Goal: Information Seeking & Learning: Learn about a topic

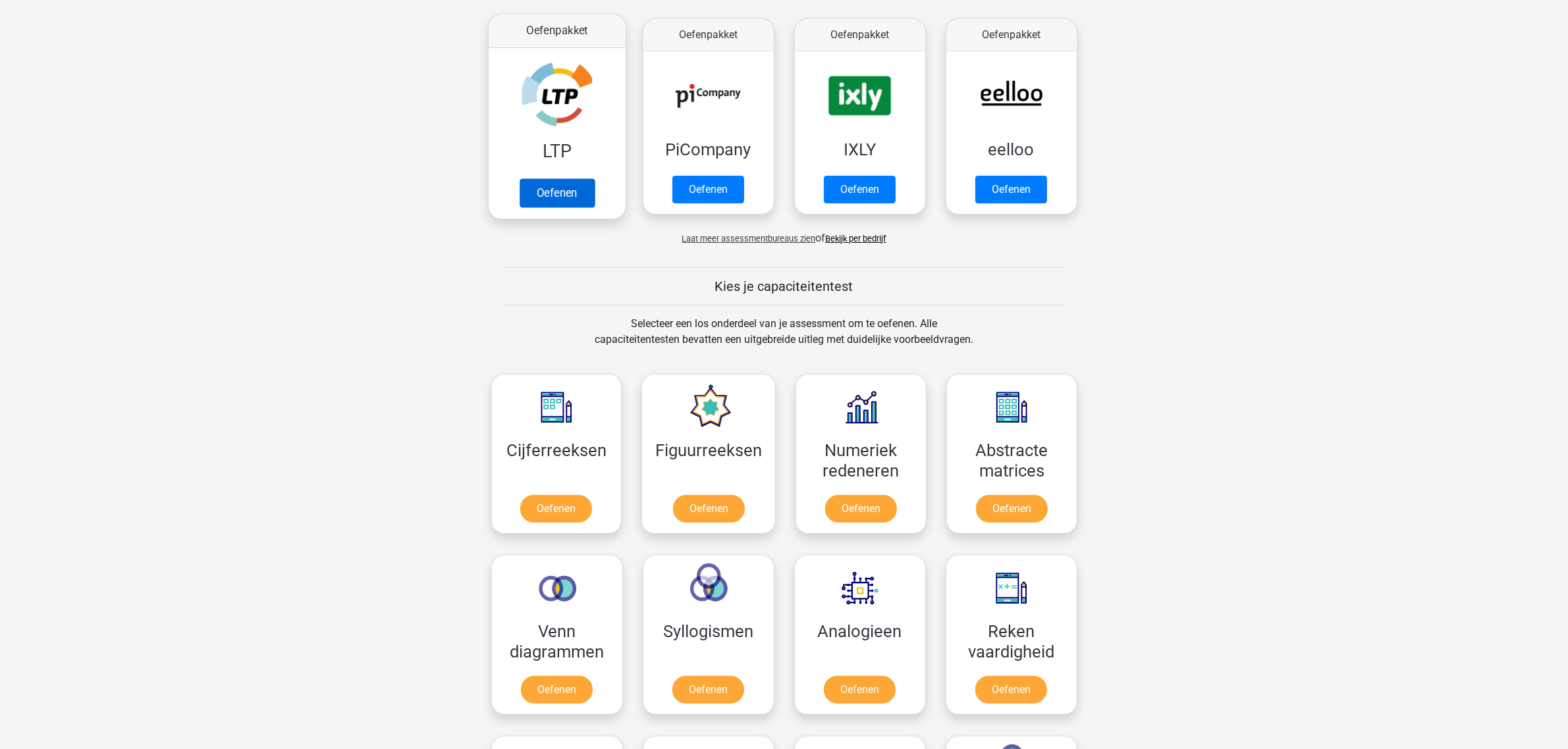
scroll to position [247, 0]
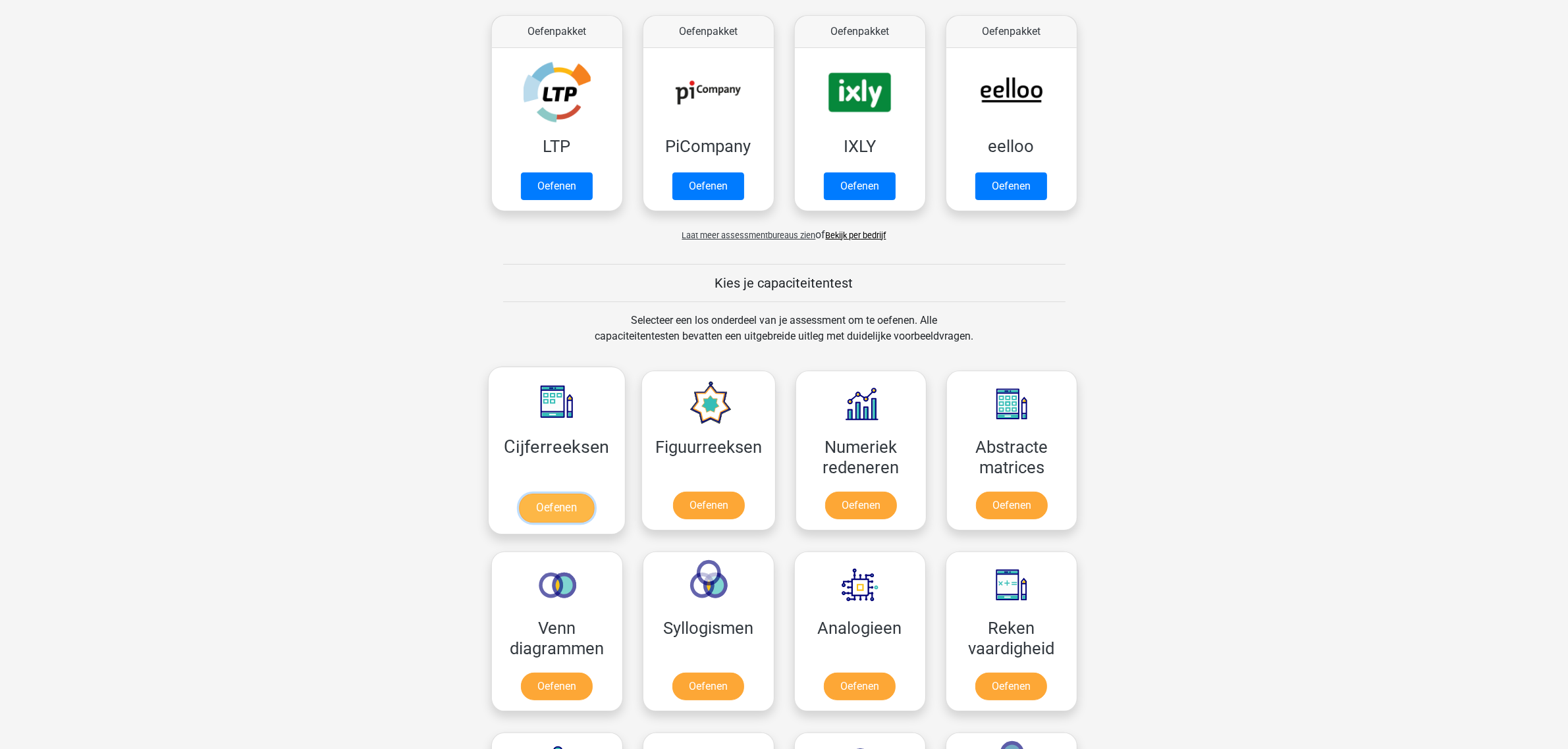
click at [557, 511] on link "Oefenen" at bounding box center [556, 508] width 75 height 29
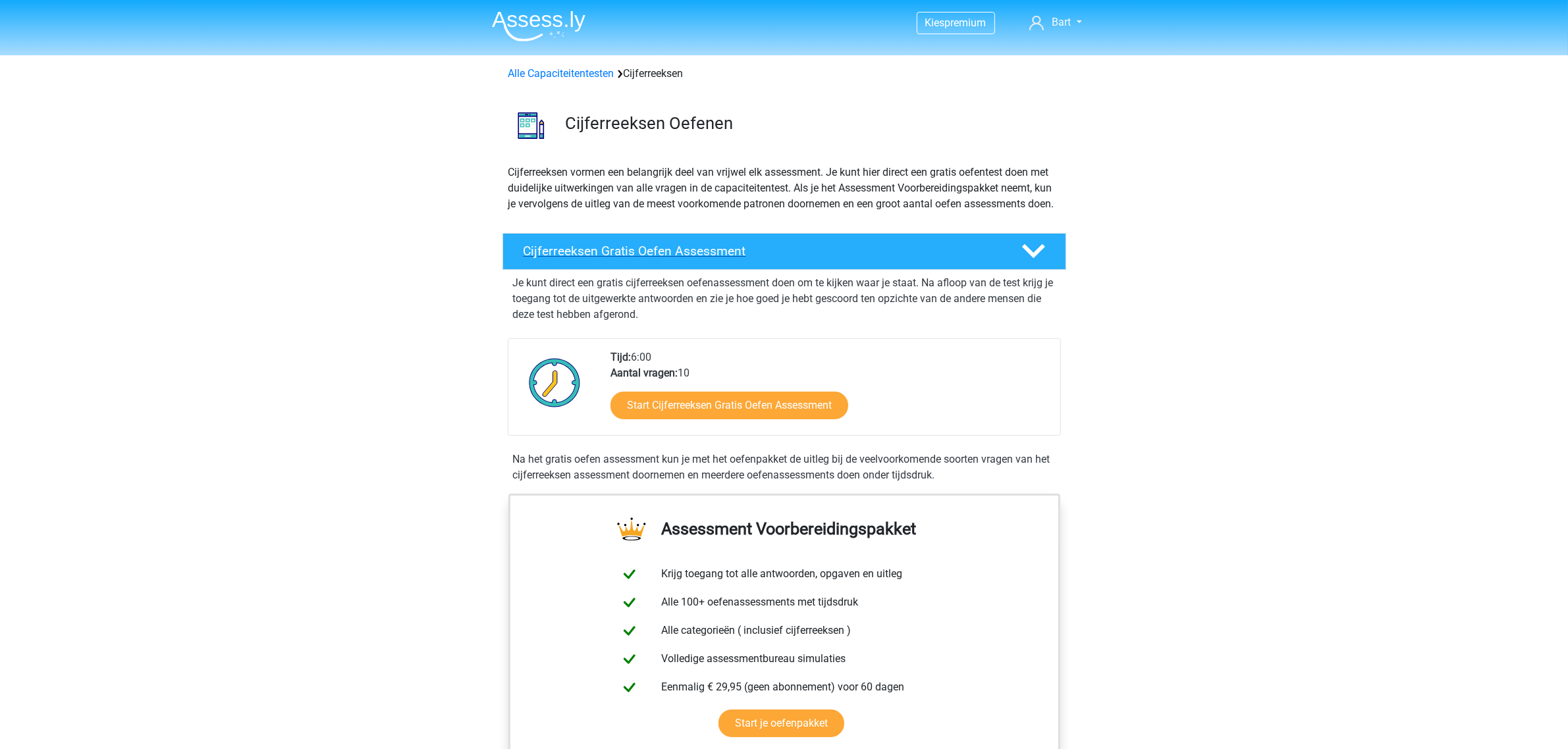
click at [659, 259] on h4 "Cijferreeksen Gratis Oefen Assessment" at bounding box center [762, 251] width 477 height 15
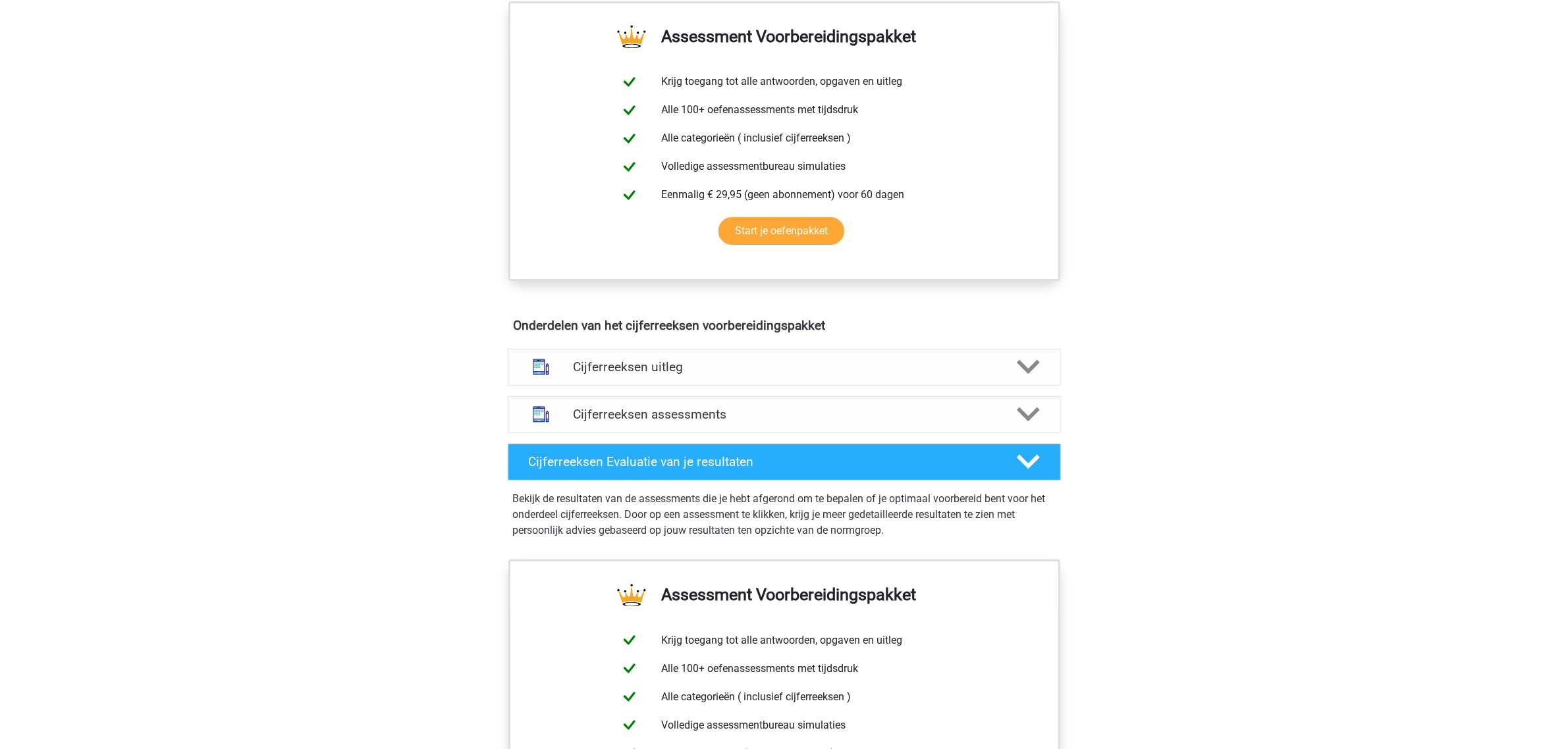
scroll to position [247, 0]
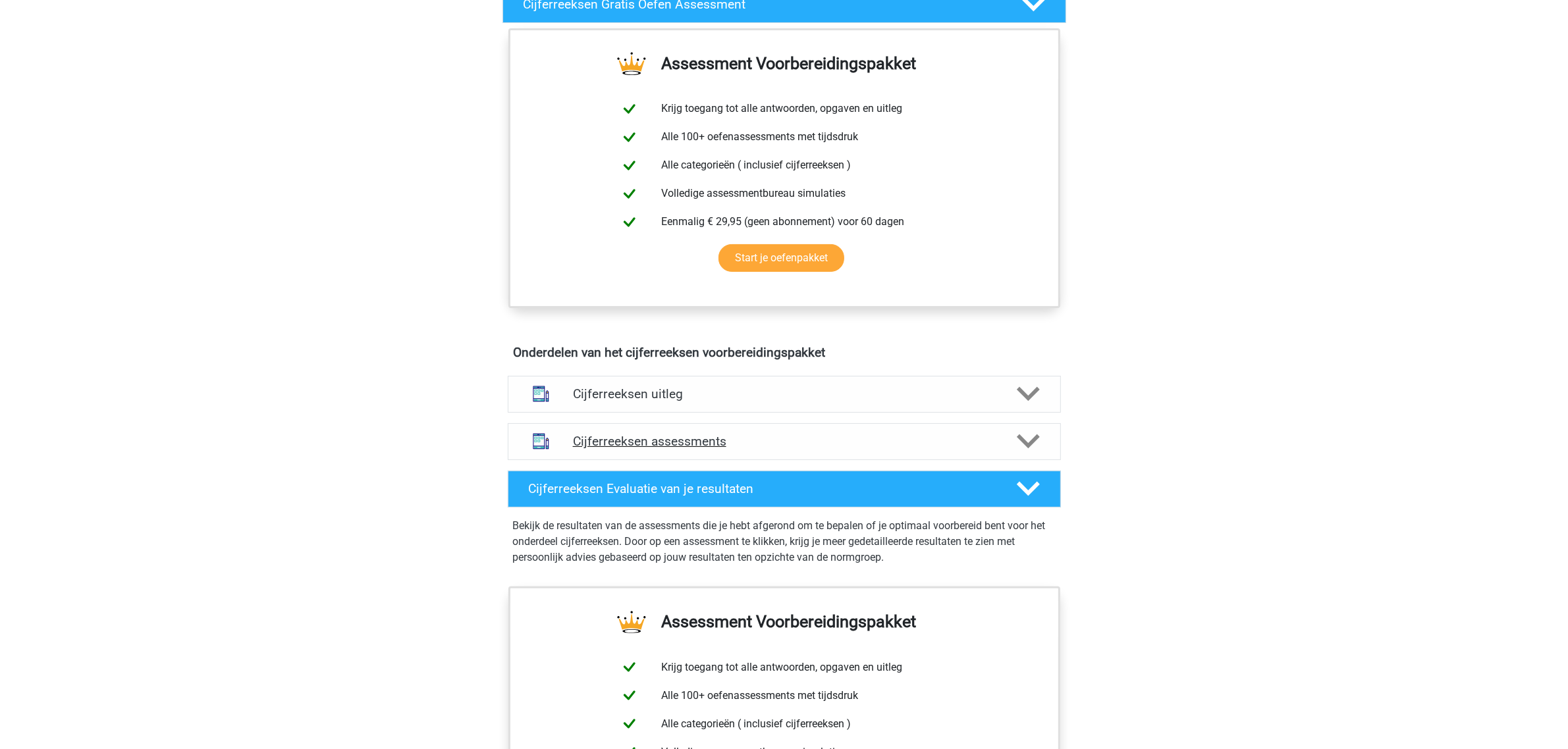
click at [1038, 453] on icon at bounding box center [1028, 441] width 23 height 23
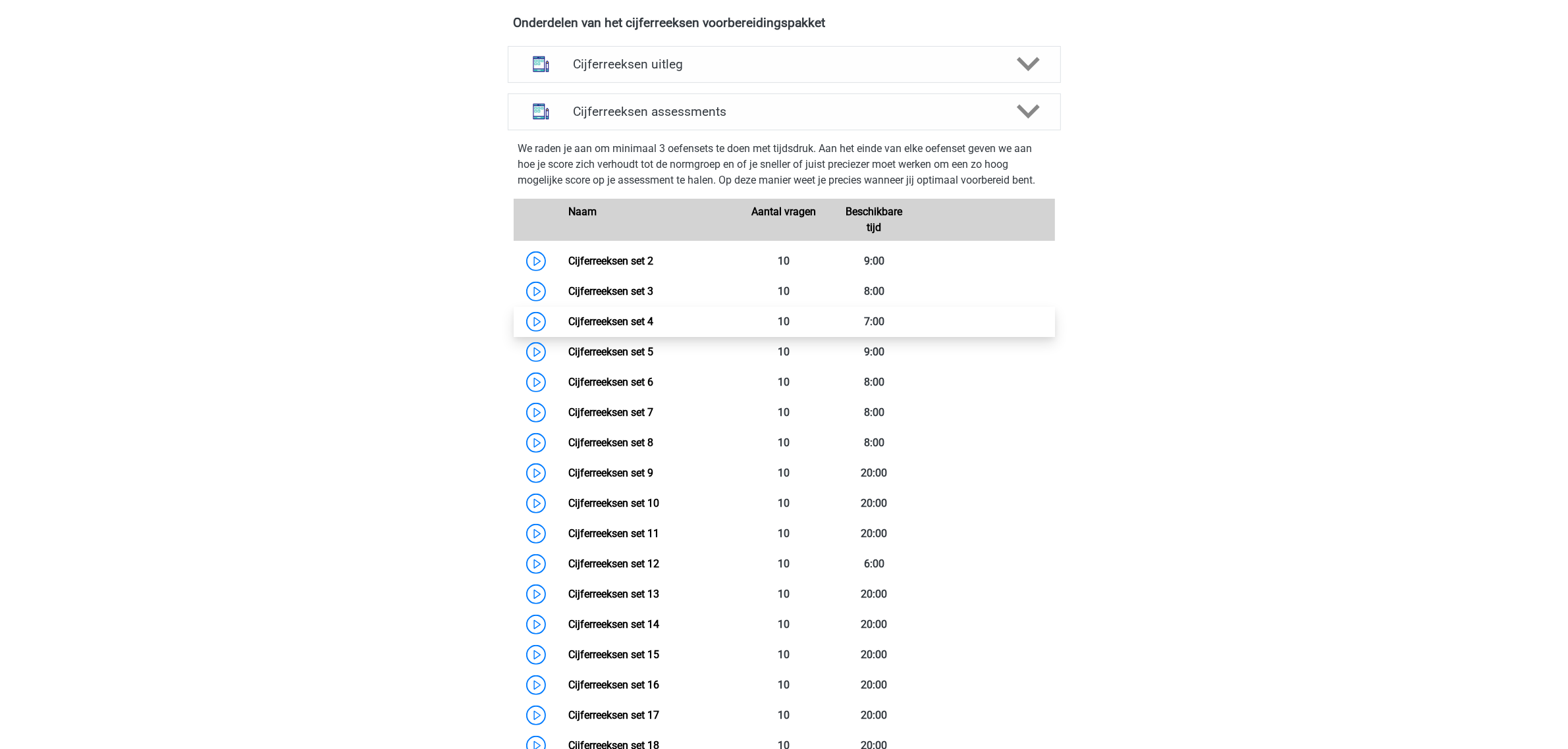
scroll to position [576, 0]
click at [595, 268] on link "Cijferreeksen set 2" at bounding box center [610, 262] width 85 height 13
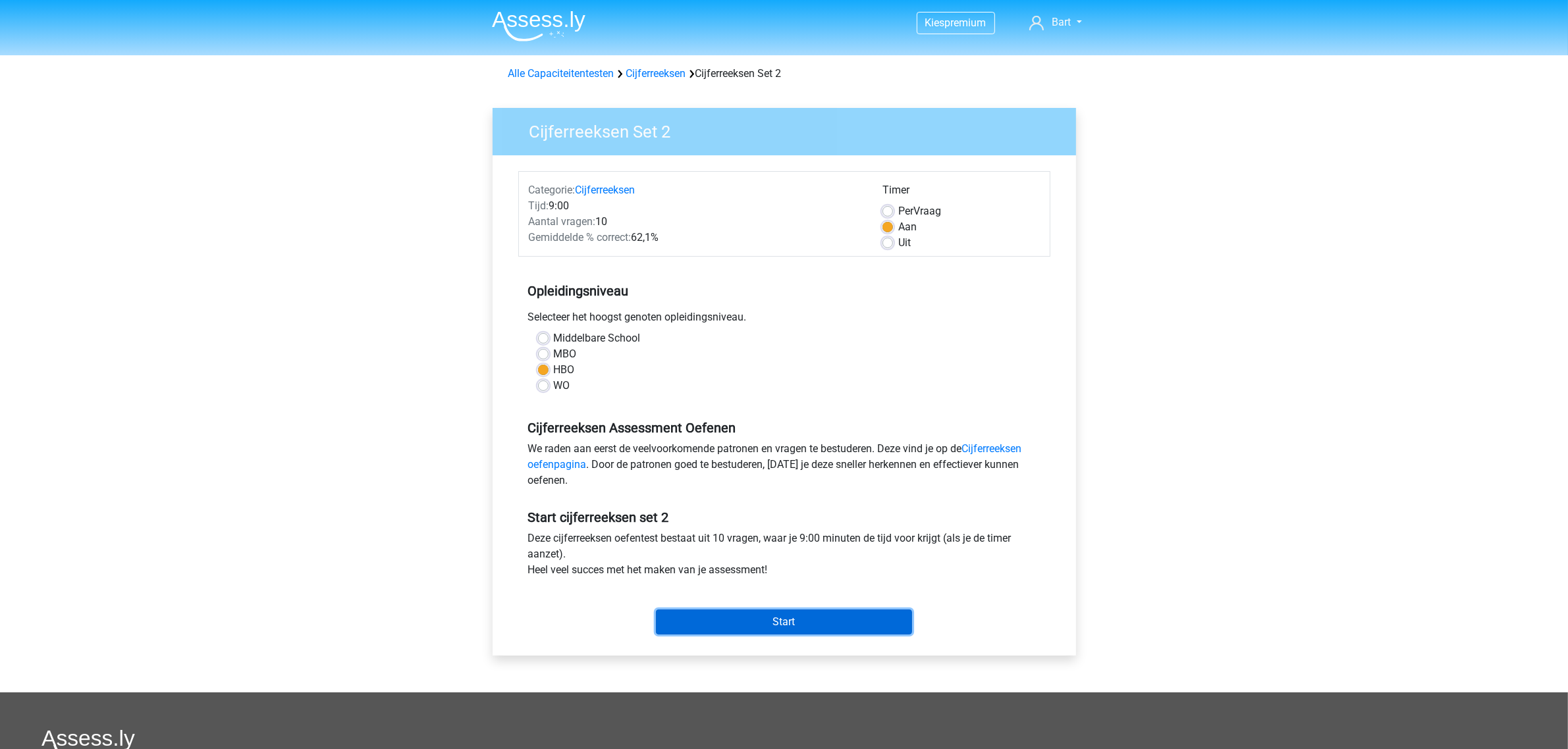
click at [747, 624] on input "Start" at bounding box center [784, 623] width 257 height 25
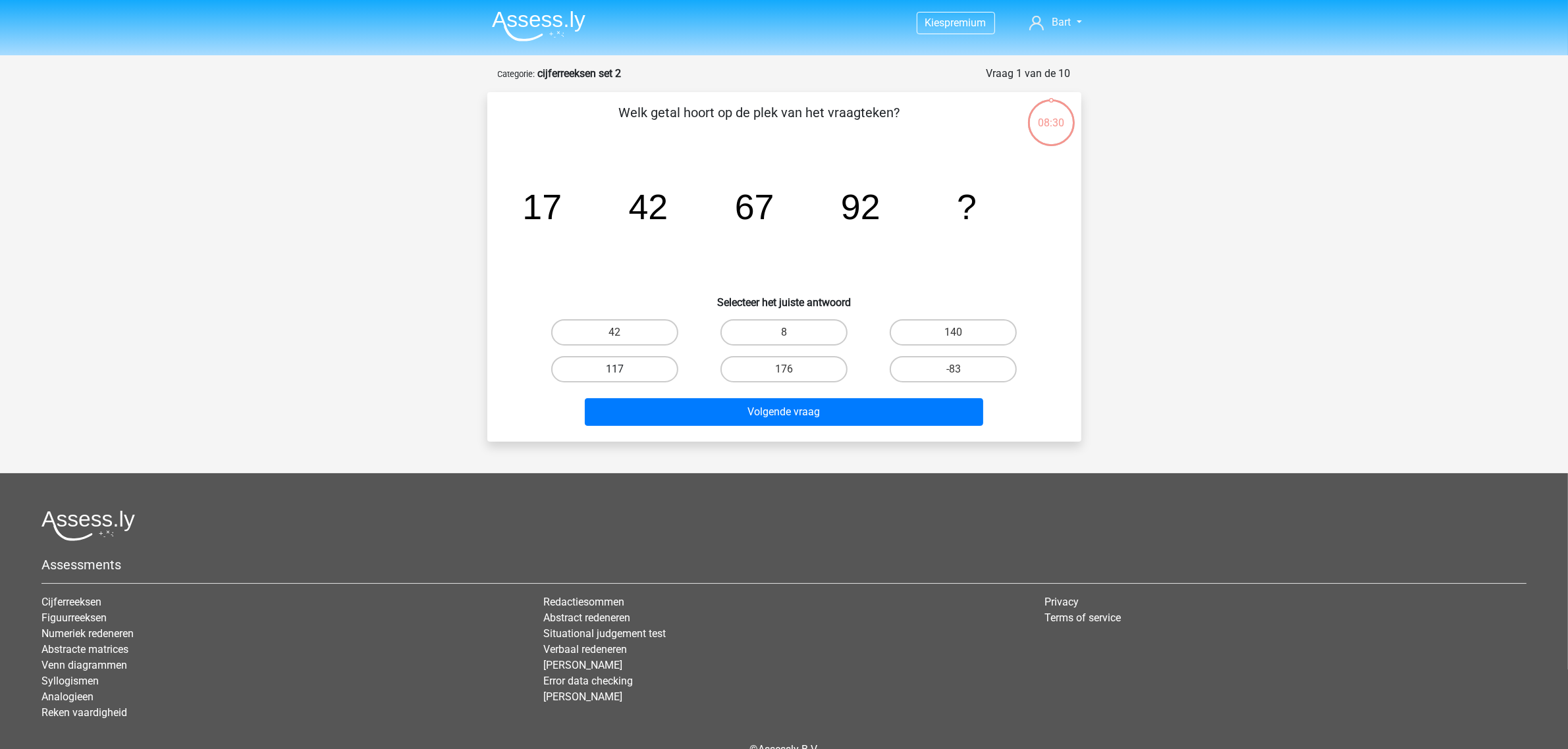
click at [600, 365] on label "117" at bounding box center [615, 369] width 127 height 26
click at [615, 369] on input "117" at bounding box center [619, 373] width 9 height 9
radio input "true"
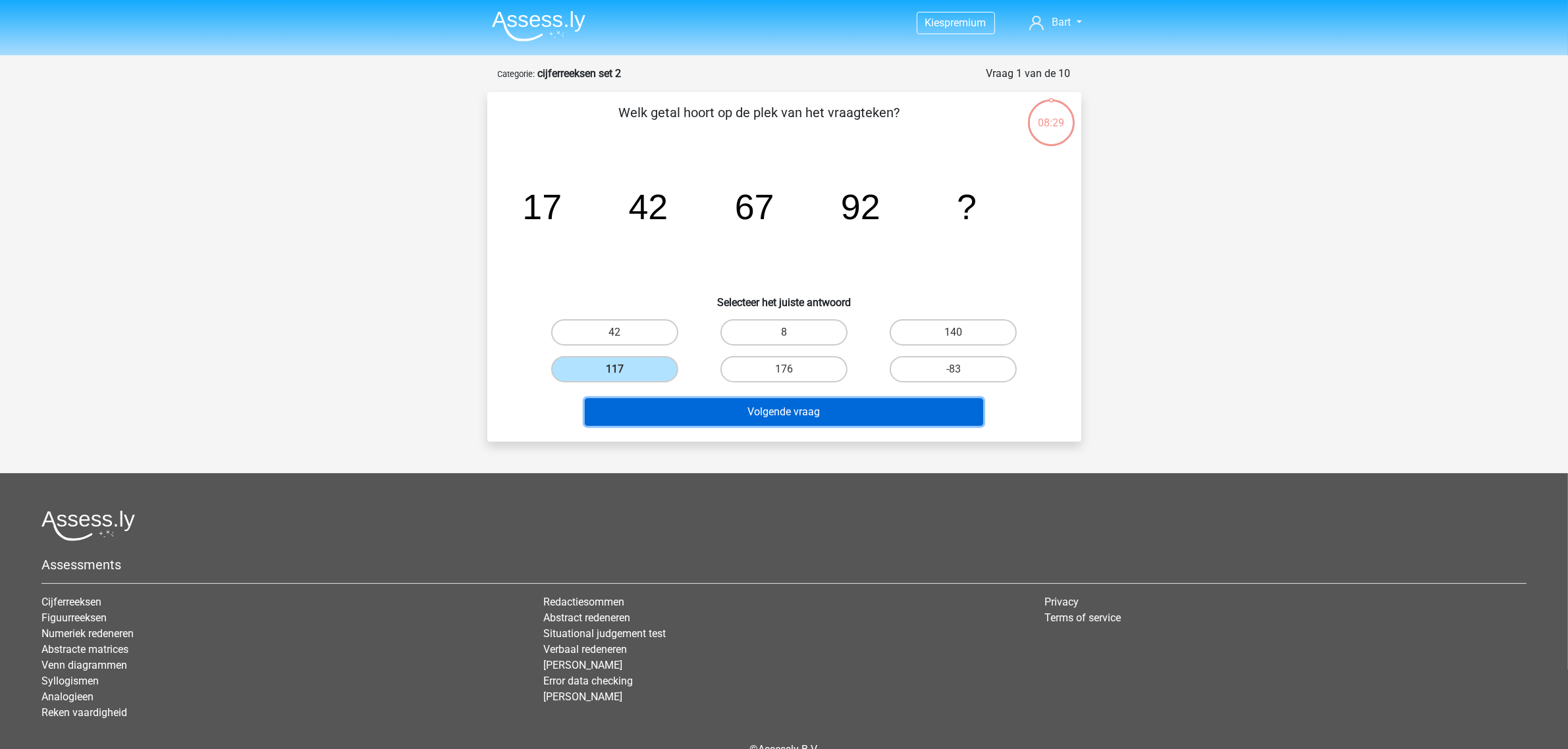
click at [721, 408] on button "Volgende vraag" at bounding box center [784, 412] width 399 height 28
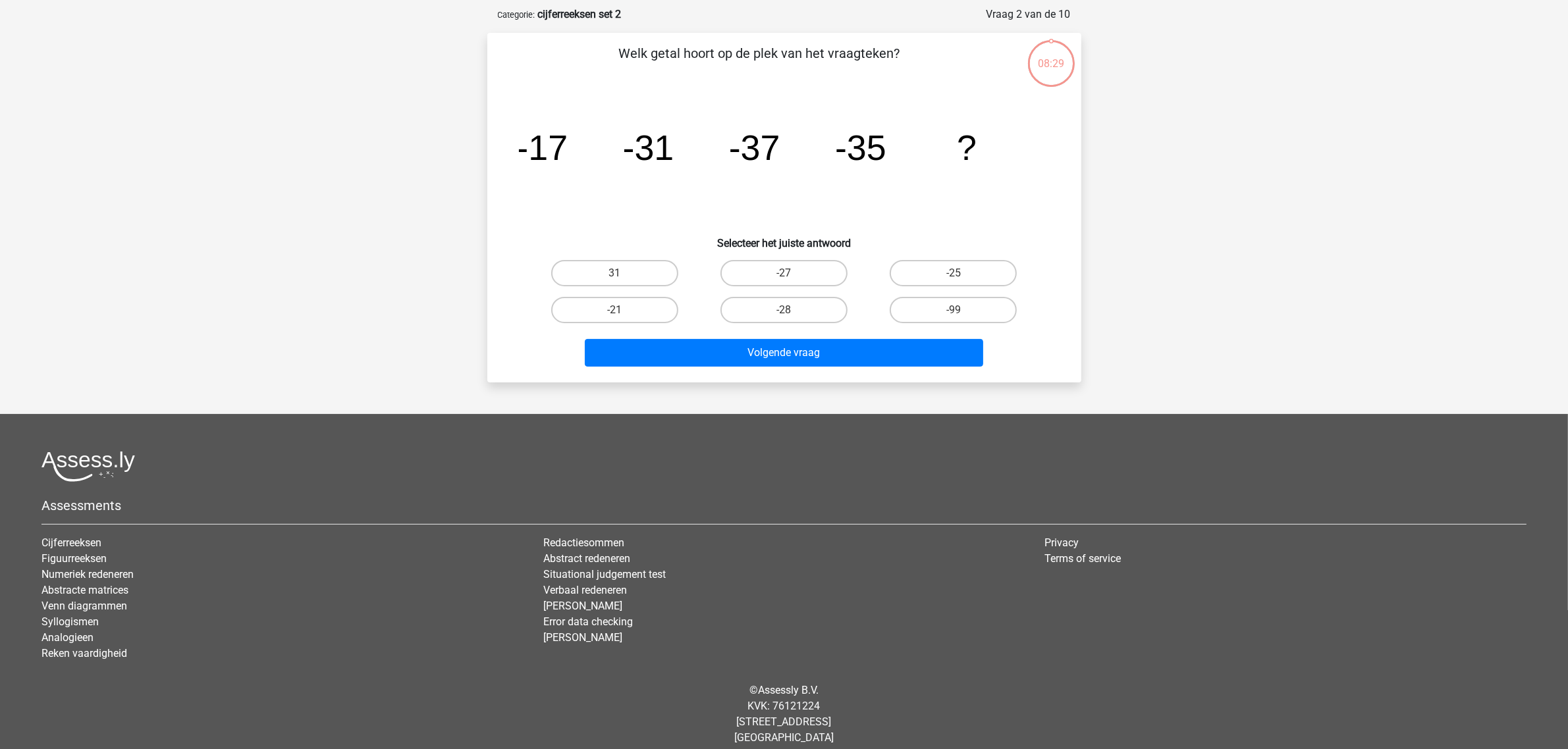
scroll to position [66, 0]
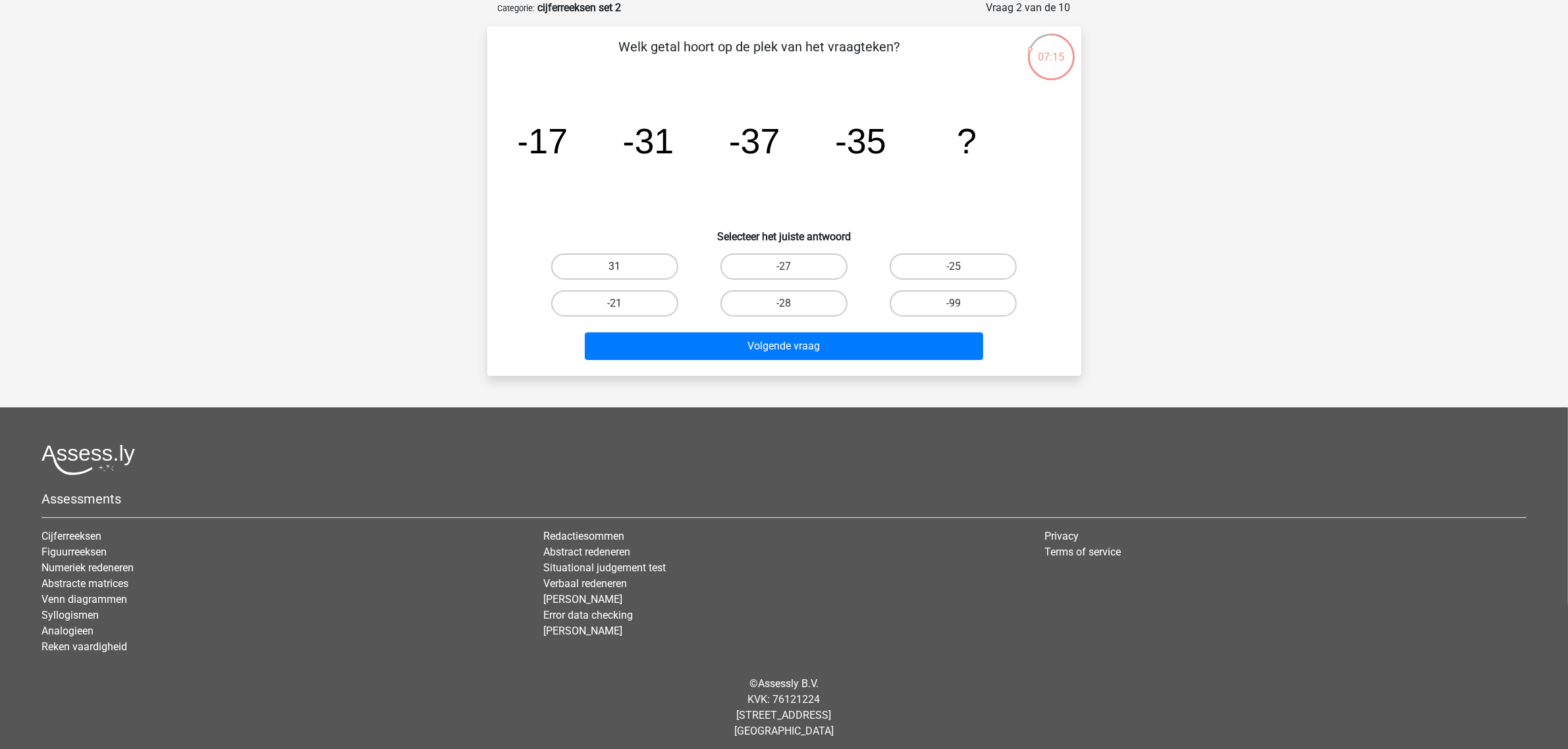
click at [634, 272] on label "31" at bounding box center [615, 266] width 127 height 26
click at [623, 272] on input "31" at bounding box center [619, 271] width 9 height 9
radio input "true"
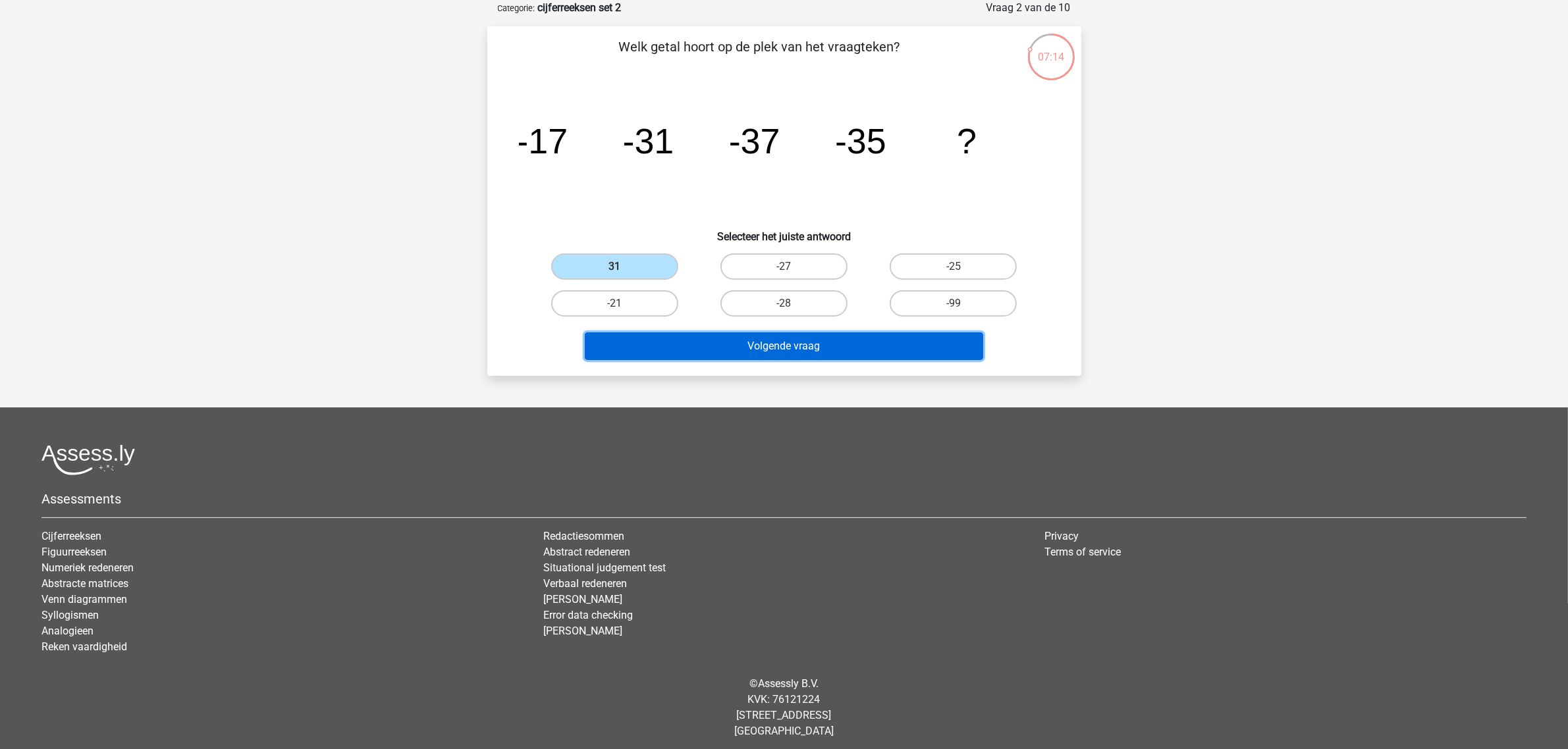
click at [762, 346] on button "Volgende vraag" at bounding box center [784, 346] width 399 height 28
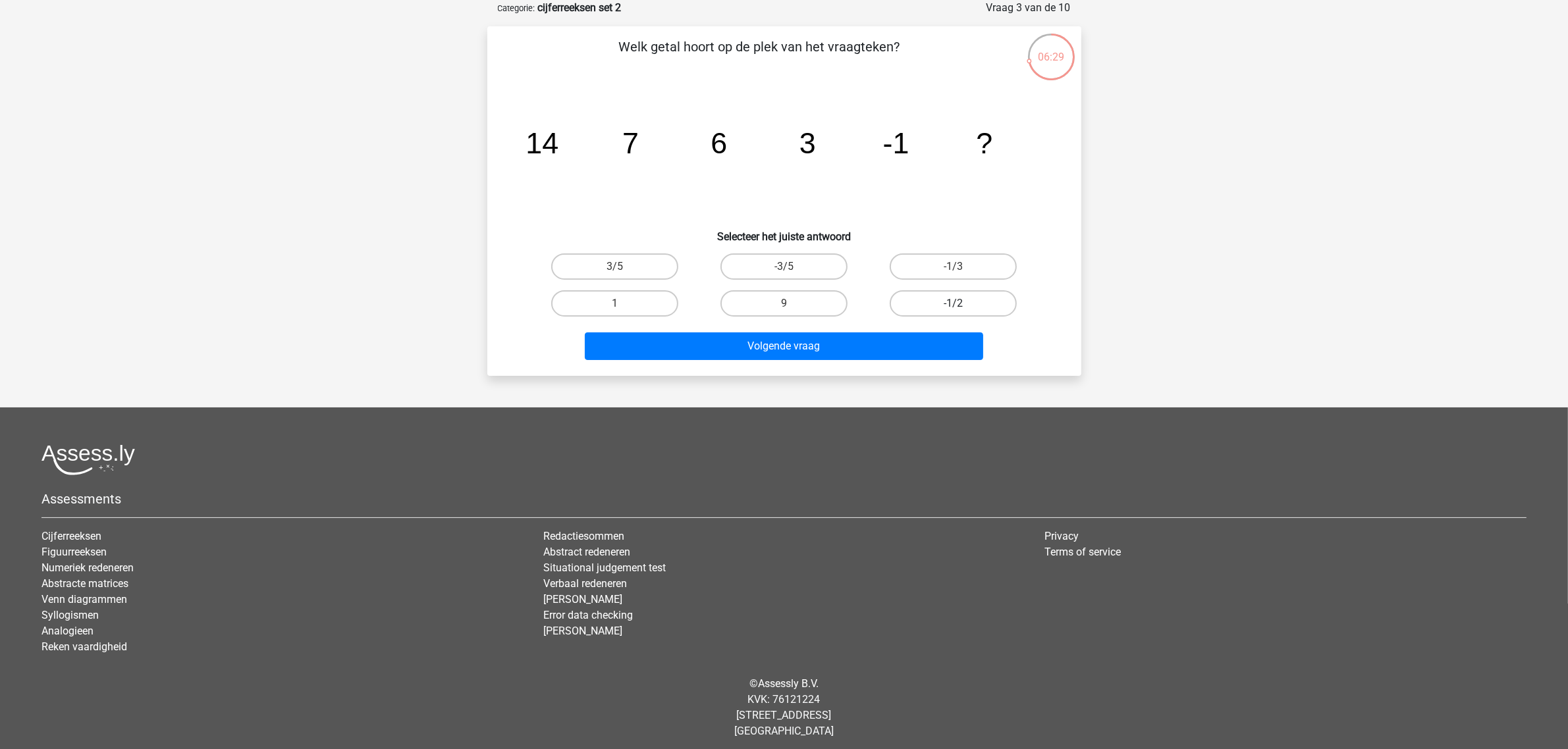
click at [933, 302] on label "-1/2" at bounding box center [953, 303] width 127 height 26
click at [953, 303] on input "-1/2" at bounding box center [957, 307] width 9 height 9
radio input "true"
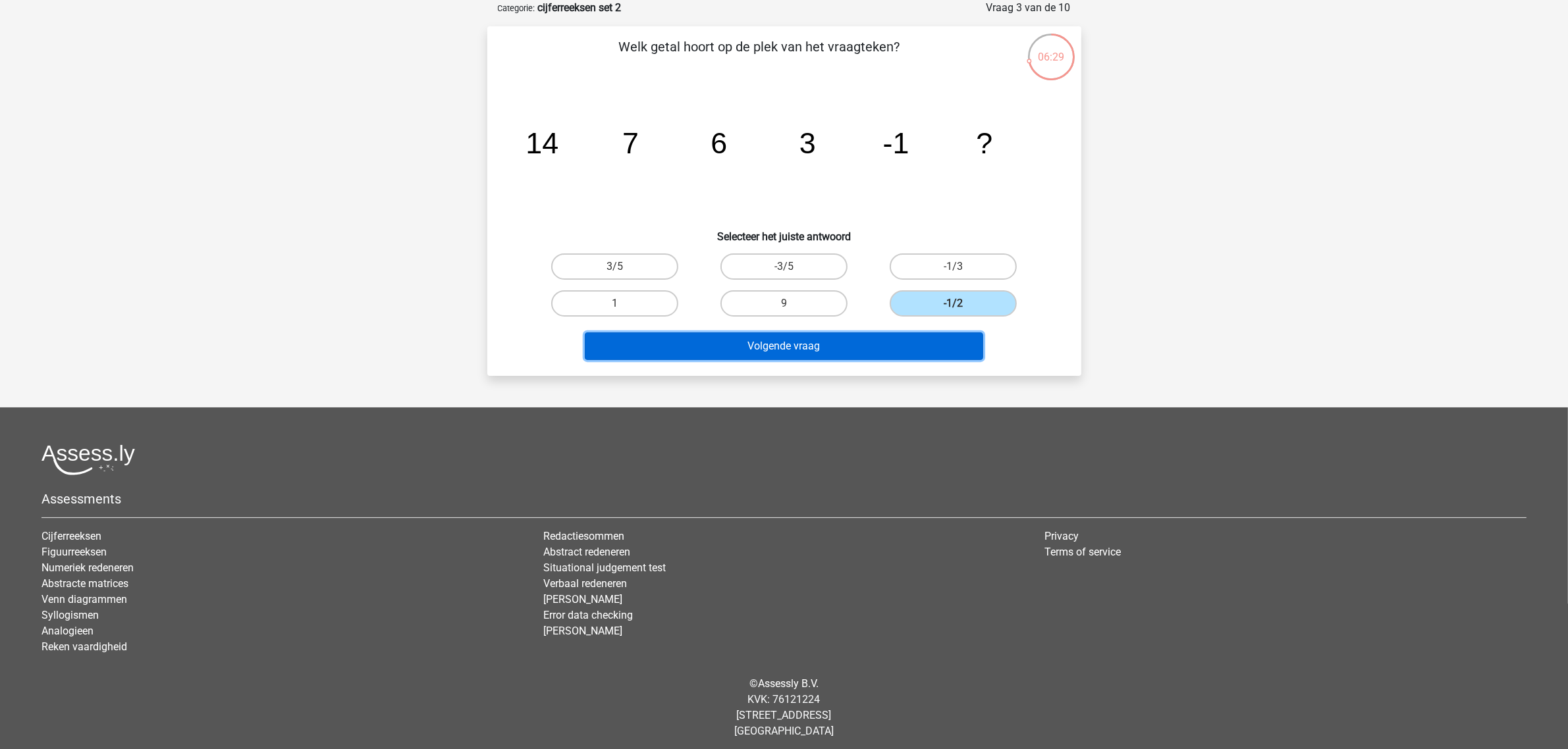
click at [821, 345] on button "Volgende vraag" at bounding box center [784, 346] width 399 height 28
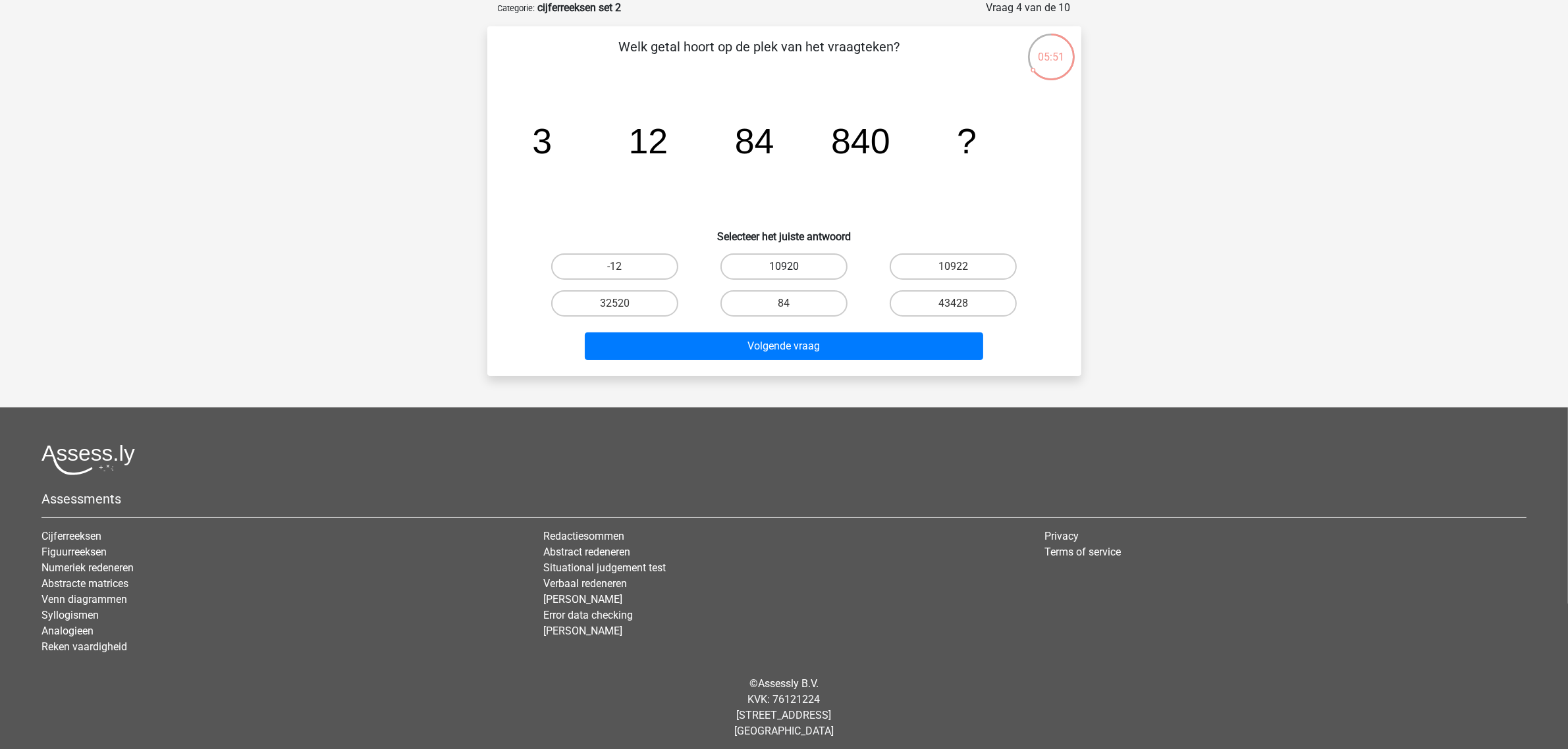
click at [761, 265] on label "10920" at bounding box center [784, 266] width 127 height 26
click at [784, 267] on input "10920" at bounding box center [788, 271] width 9 height 9
radio input "true"
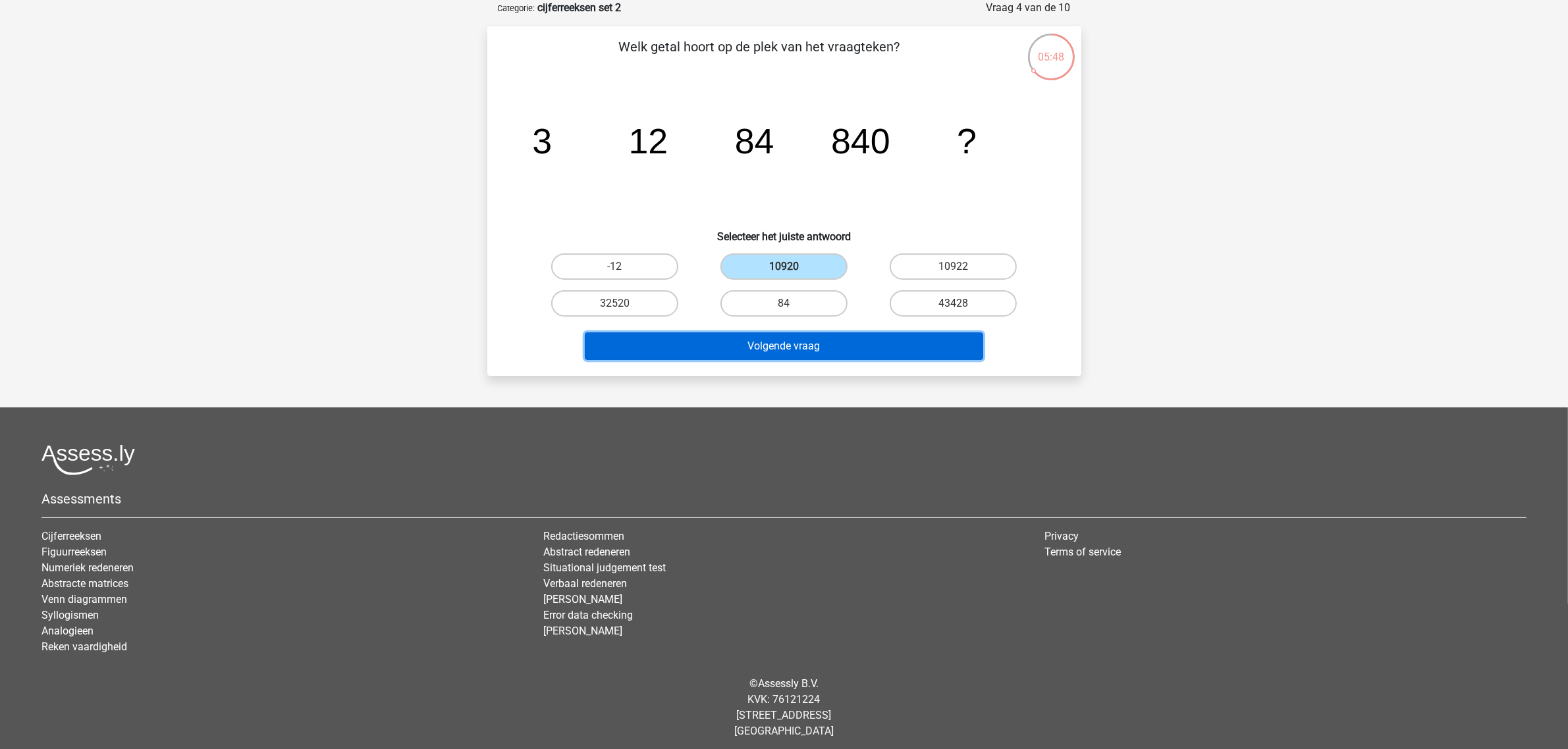
click at [722, 343] on button "Volgende vraag" at bounding box center [784, 346] width 399 height 28
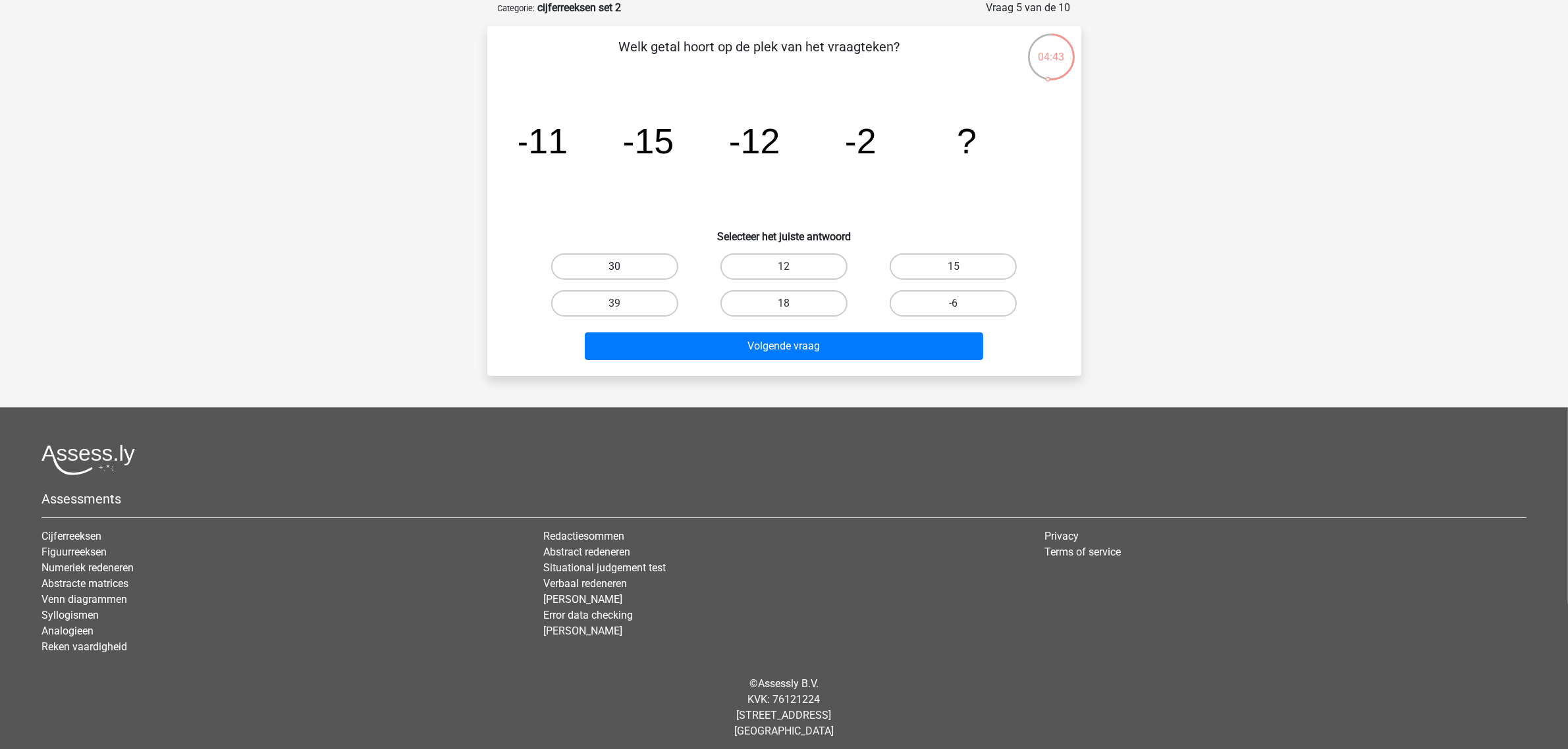
drag, startPoint x: 606, startPoint y: 261, endPoint x: 611, endPoint y: 265, distance: 6.4
click at [611, 265] on label "30" at bounding box center [615, 266] width 127 height 26
click at [615, 267] on input "30" at bounding box center [619, 271] width 9 height 9
radio input "true"
click at [611, 265] on label "30" at bounding box center [615, 266] width 127 height 26
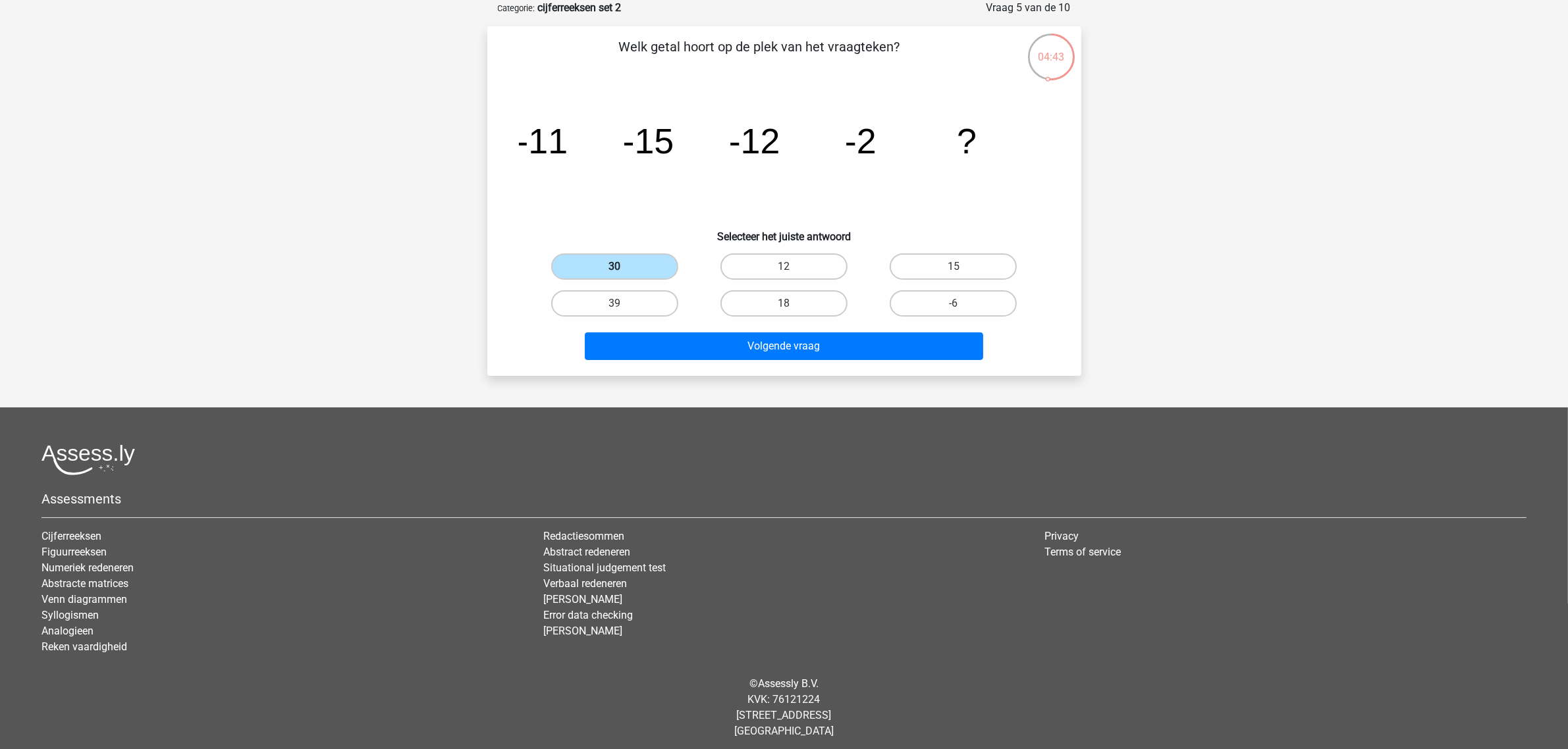
click at [615, 267] on input "30" at bounding box center [619, 271] width 9 height 9
click at [769, 340] on button "Volgende vraag" at bounding box center [784, 346] width 399 height 28
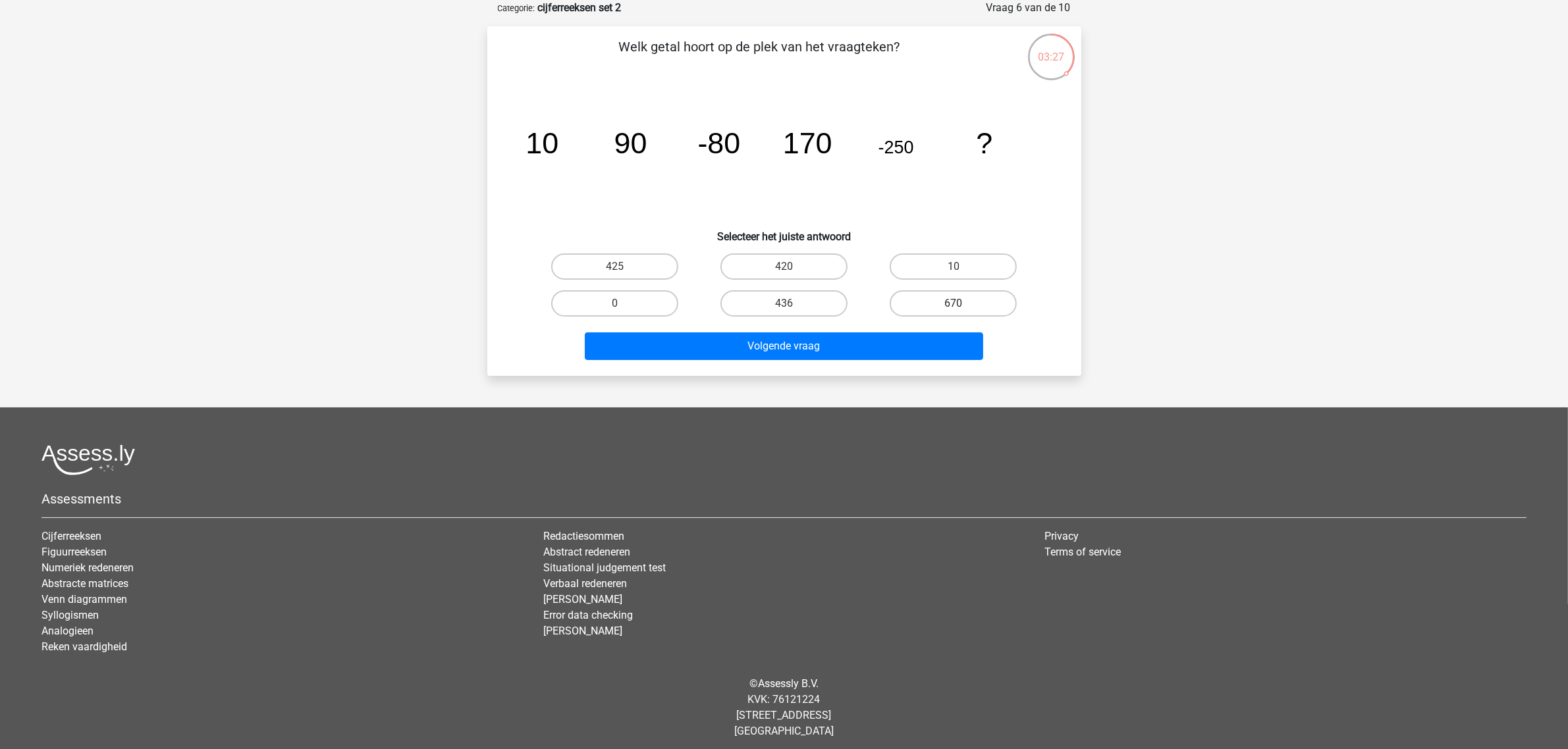
click at [956, 298] on label "670" at bounding box center [953, 303] width 127 height 26
click at [956, 303] on input "670" at bounding box center [957, 307] width 9 height 9
radio input "true"
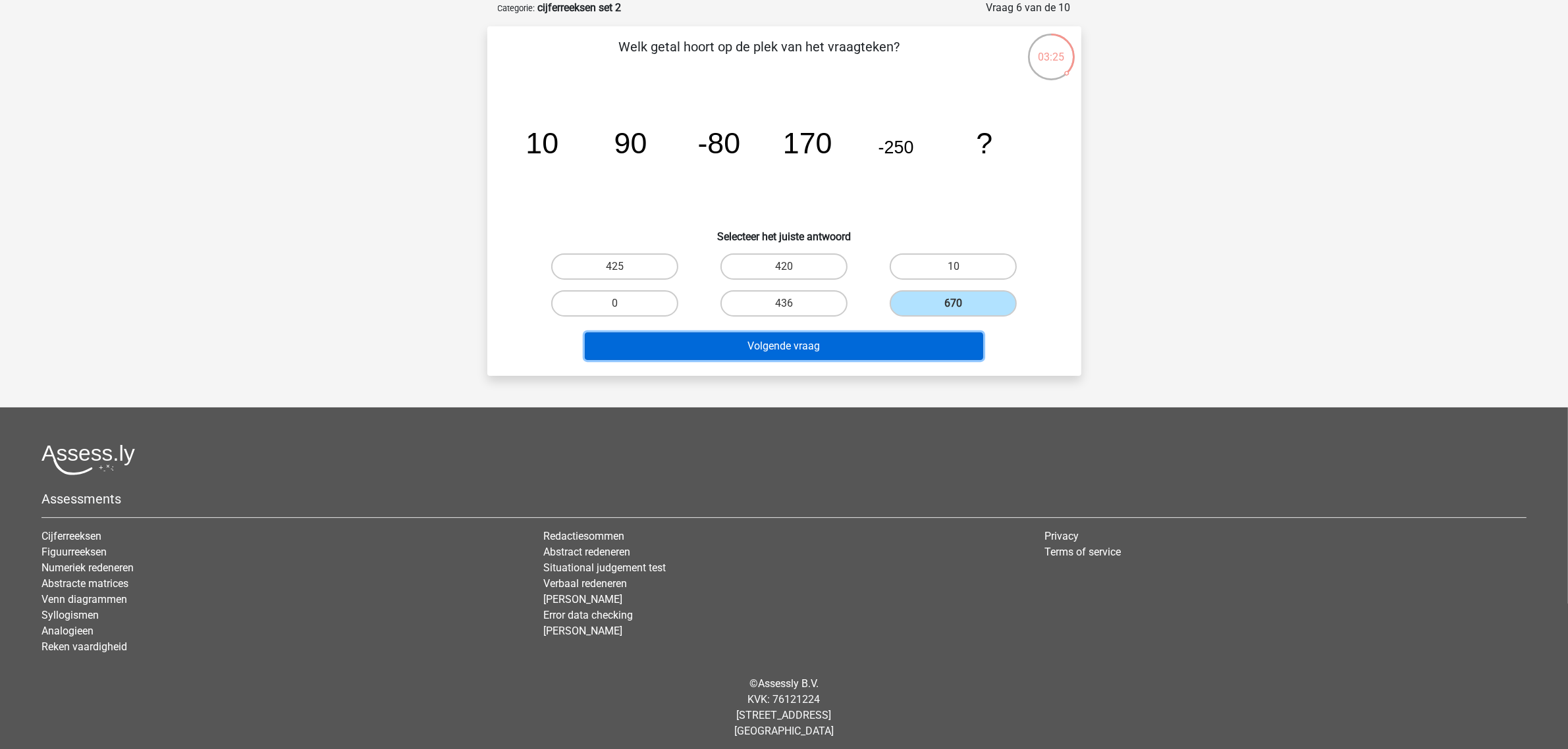
click at [763, 341] on button "Volgende vraag" at bounding box center [784, 346] width 399 height 28
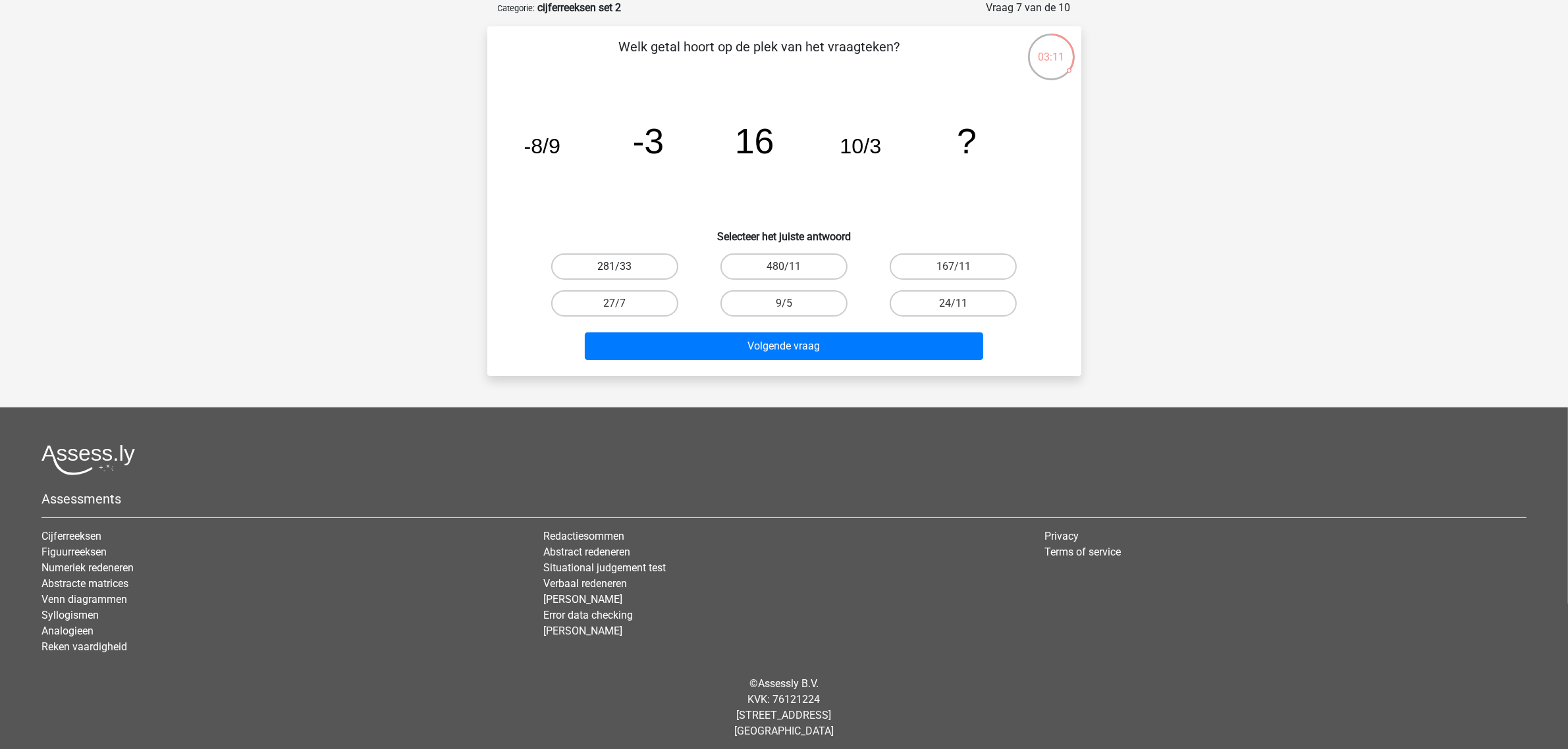
click at [612, 261] on label "281/33" at bounding box center [615, 266] width 127 height 26
click at [615, 267] on input "281/33" at bounding box center [619, 271] width 9 height 9
radio input "true"
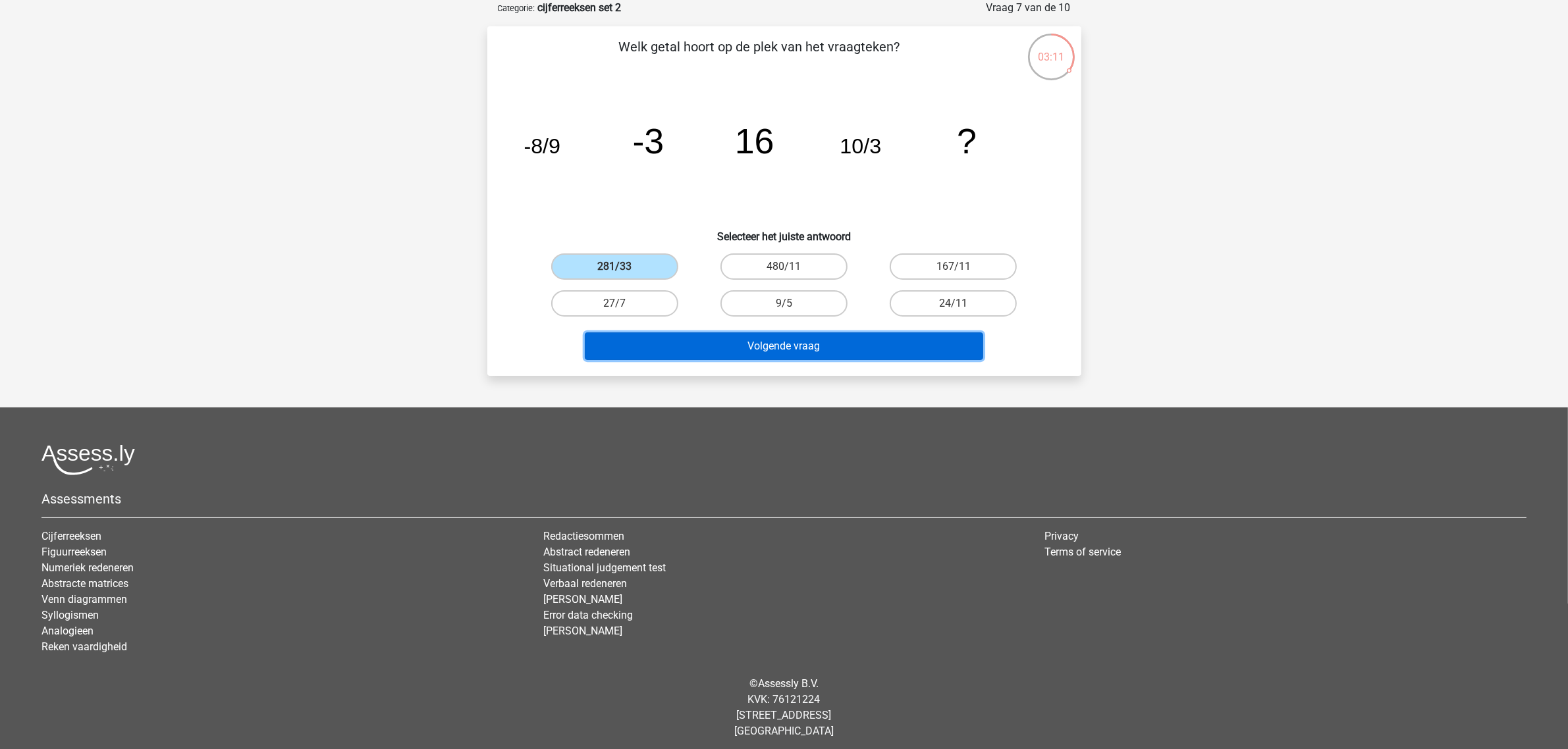
click at [813, 345] on button "Volgende vraag" at bounding box center [784, 346] width 399 height 28
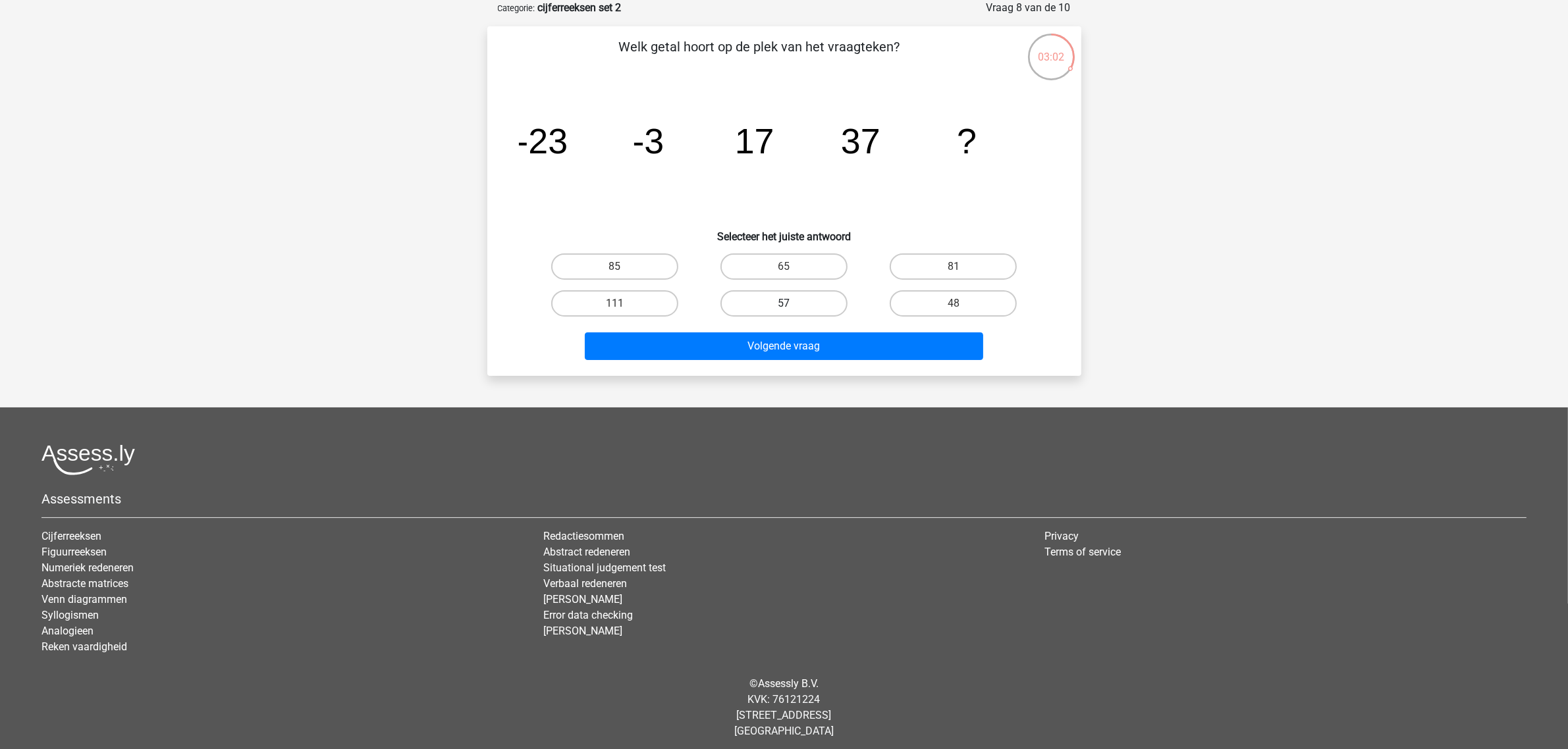
click at [755, 295] on label "57" at bounding box center [784, 303] width 127 height 26
click at [784, 303] on input "57" at bounding box center [788, 307] width 9 height 9
radio input "true"
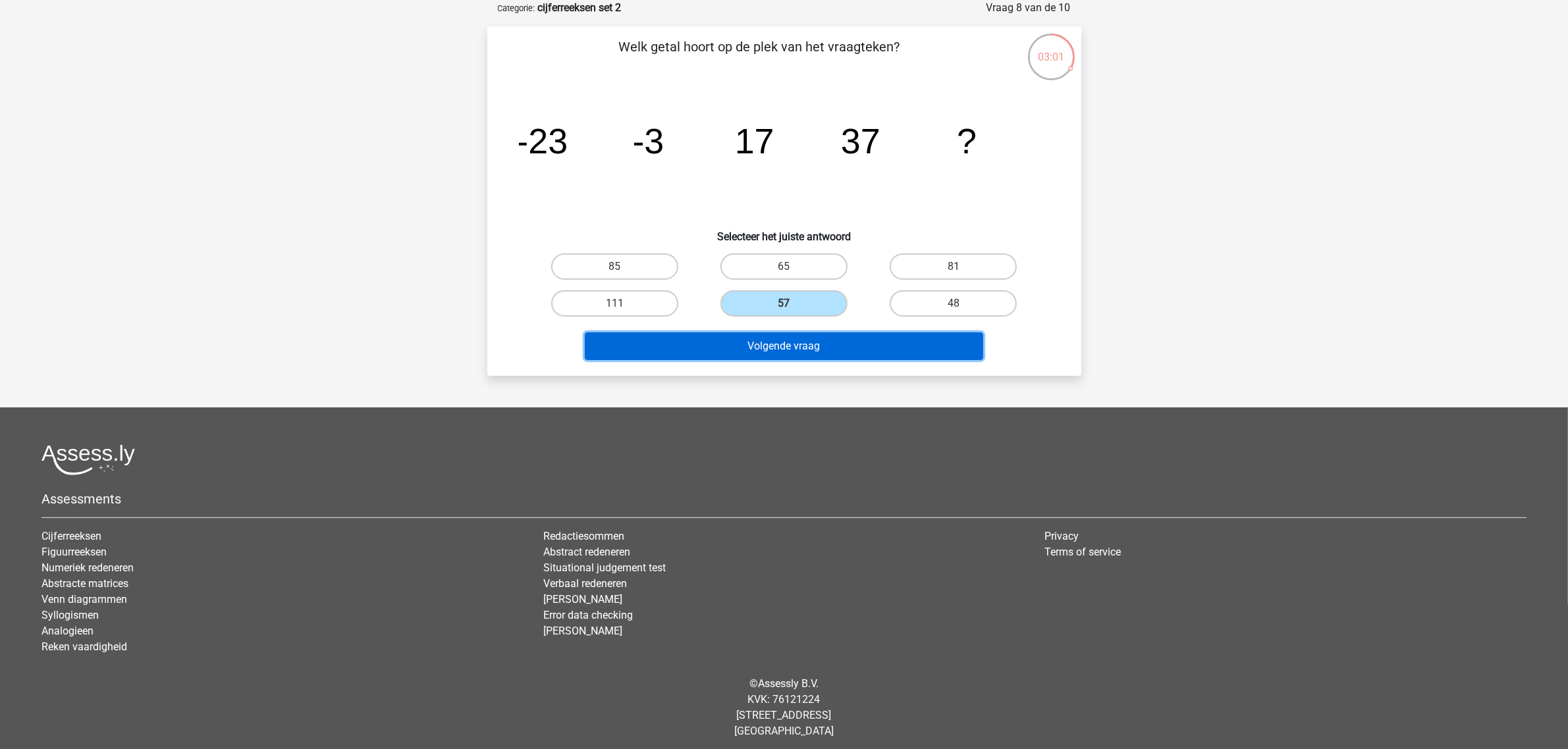
click at [751, 353] on button "Volgende vraag" at bounding box center [784, 346] width 399 height 28
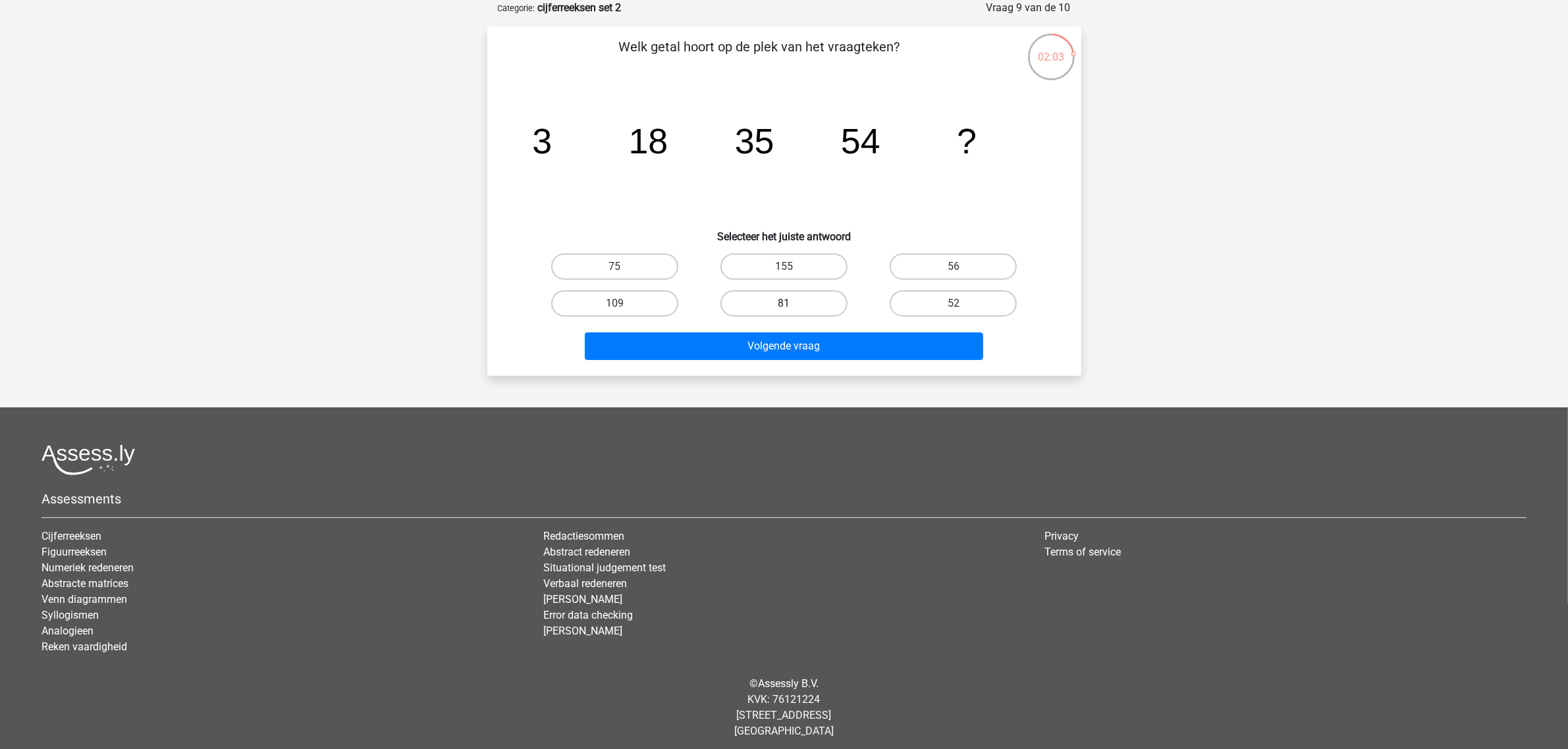
click at [771, 301] on label "81" at bounding box center [784, 303] width 127 height 26
click at [784, 303] on input "81" at bounding box center [788, 307] width 9 height 9
radio input "true"
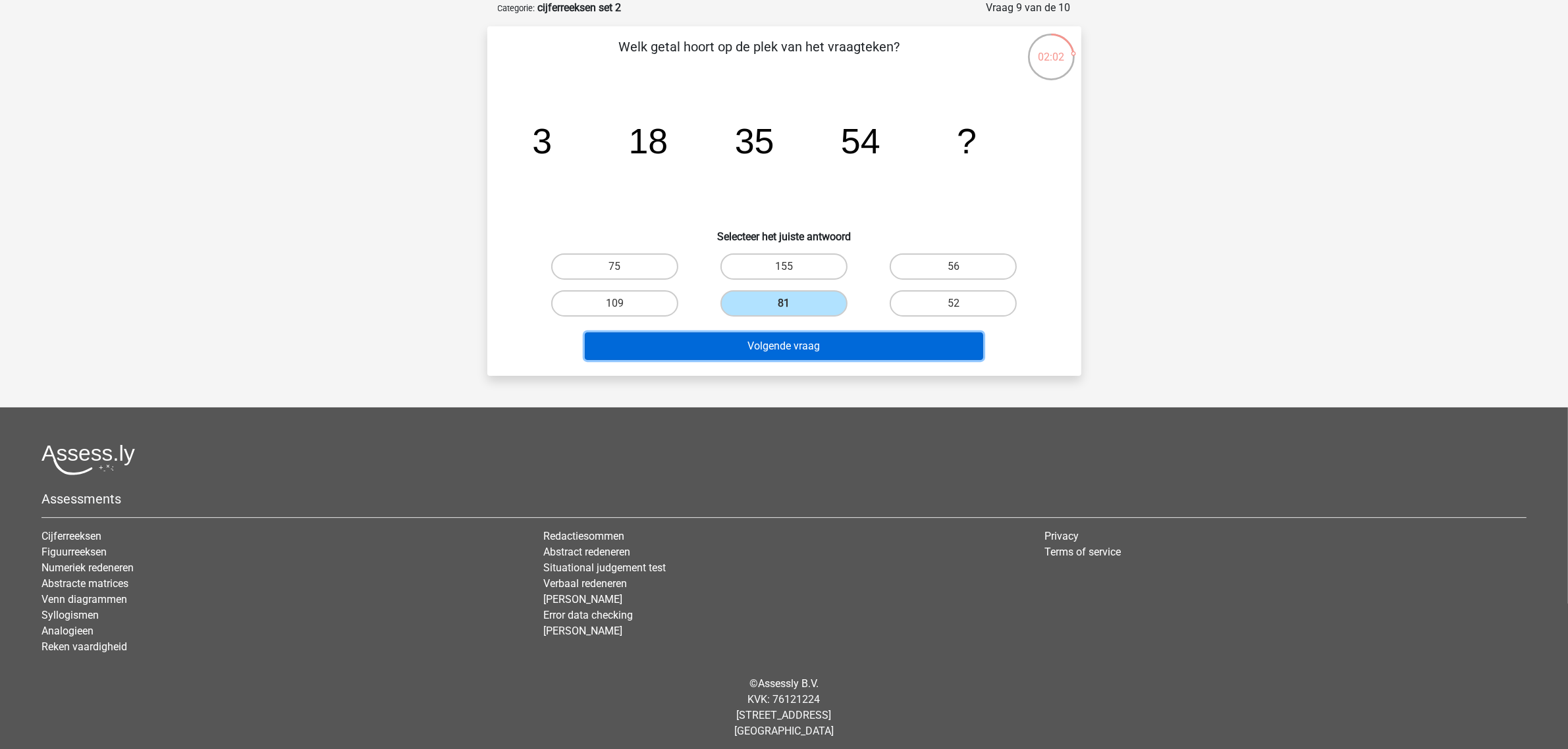
click at [794, 346] on button "Volgende vraag" at bounding box center [784, 346] width 399 height 28
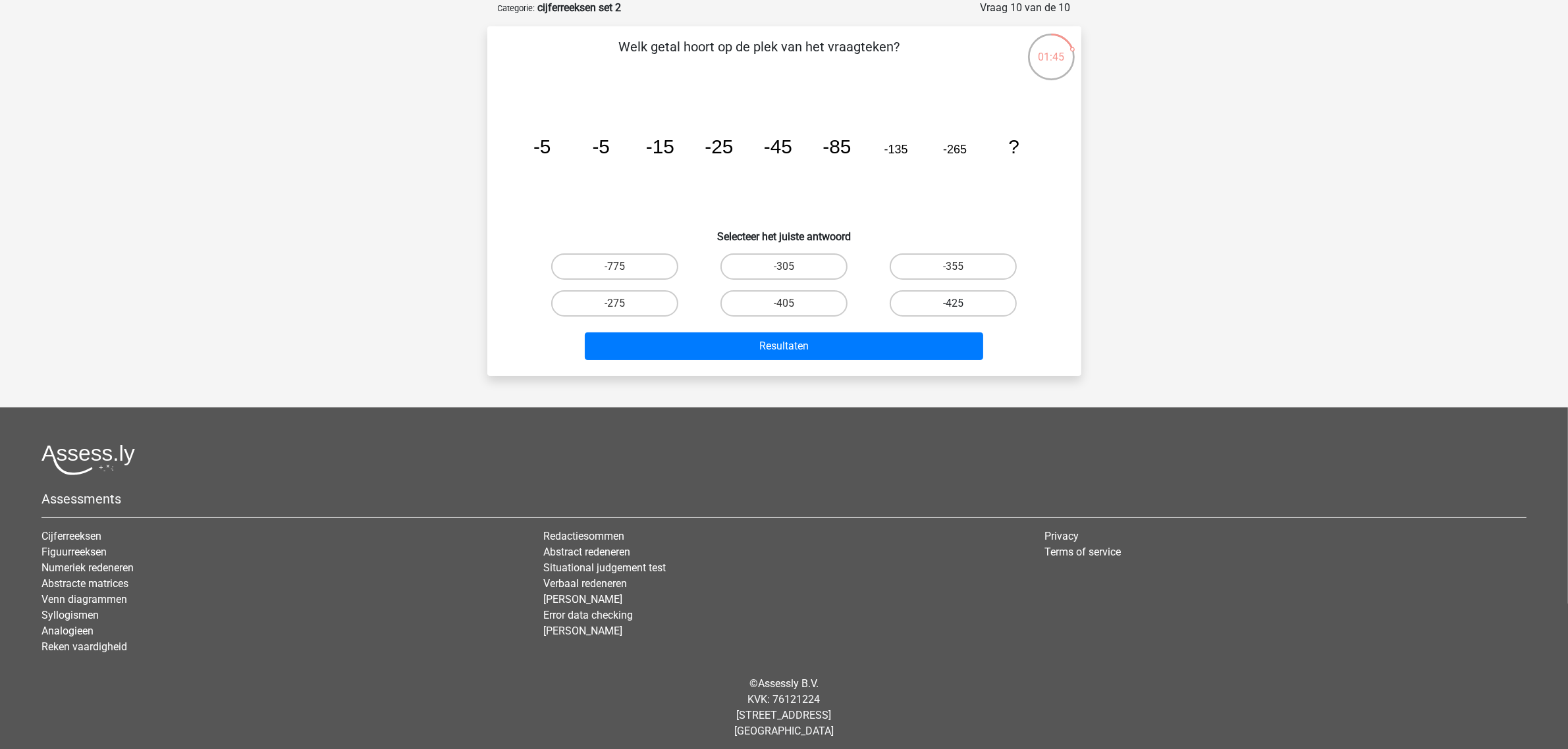
click at [949, 307] on label "-425" at bounding box center [953, 303] width 127 height 26
click at [953, 307] on input "-425" at bounding box center [957, 307] width 9 height 9
radio input "true"
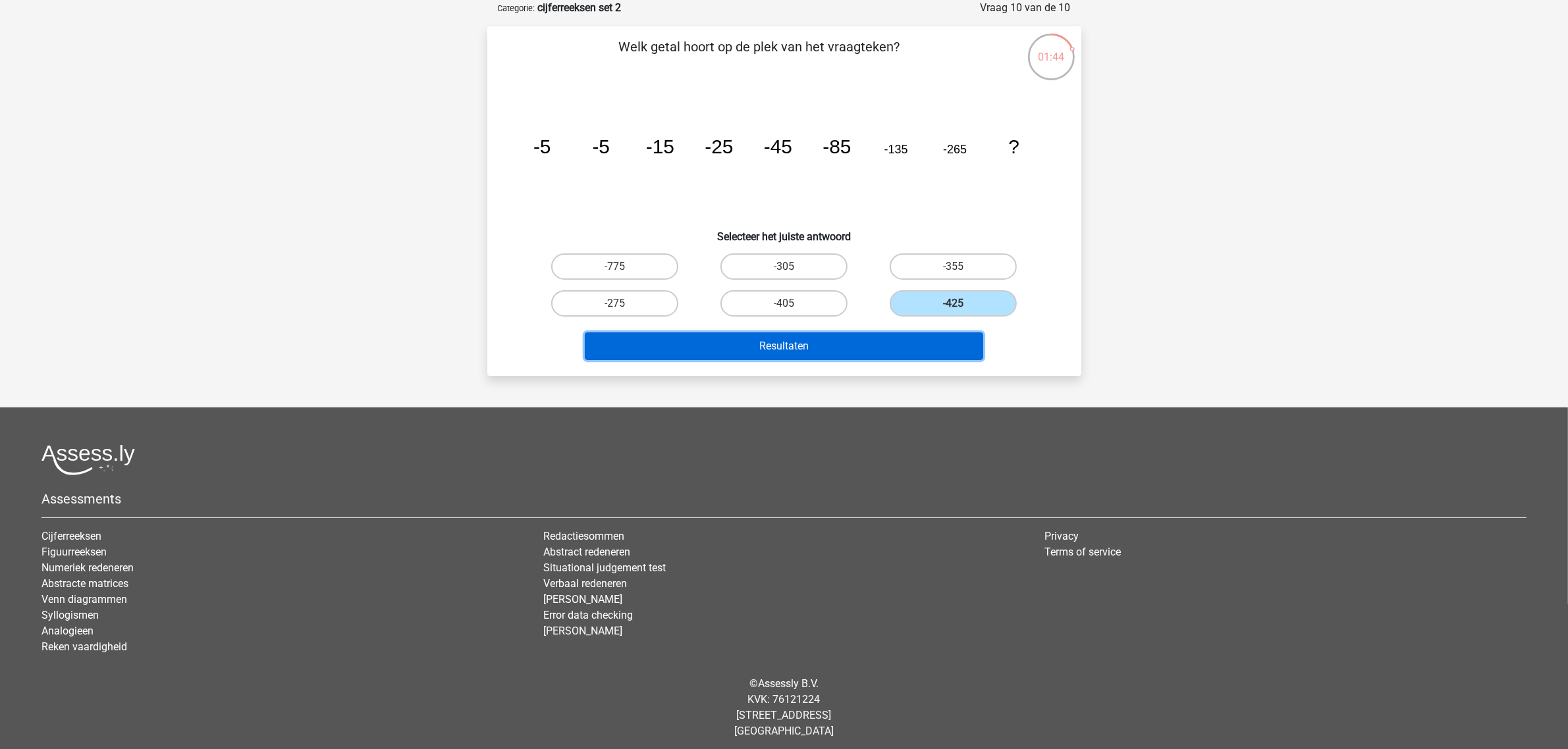
click at [880, 344] on button "Resultaten" at bounding box center [784, 346] width 399 height 28
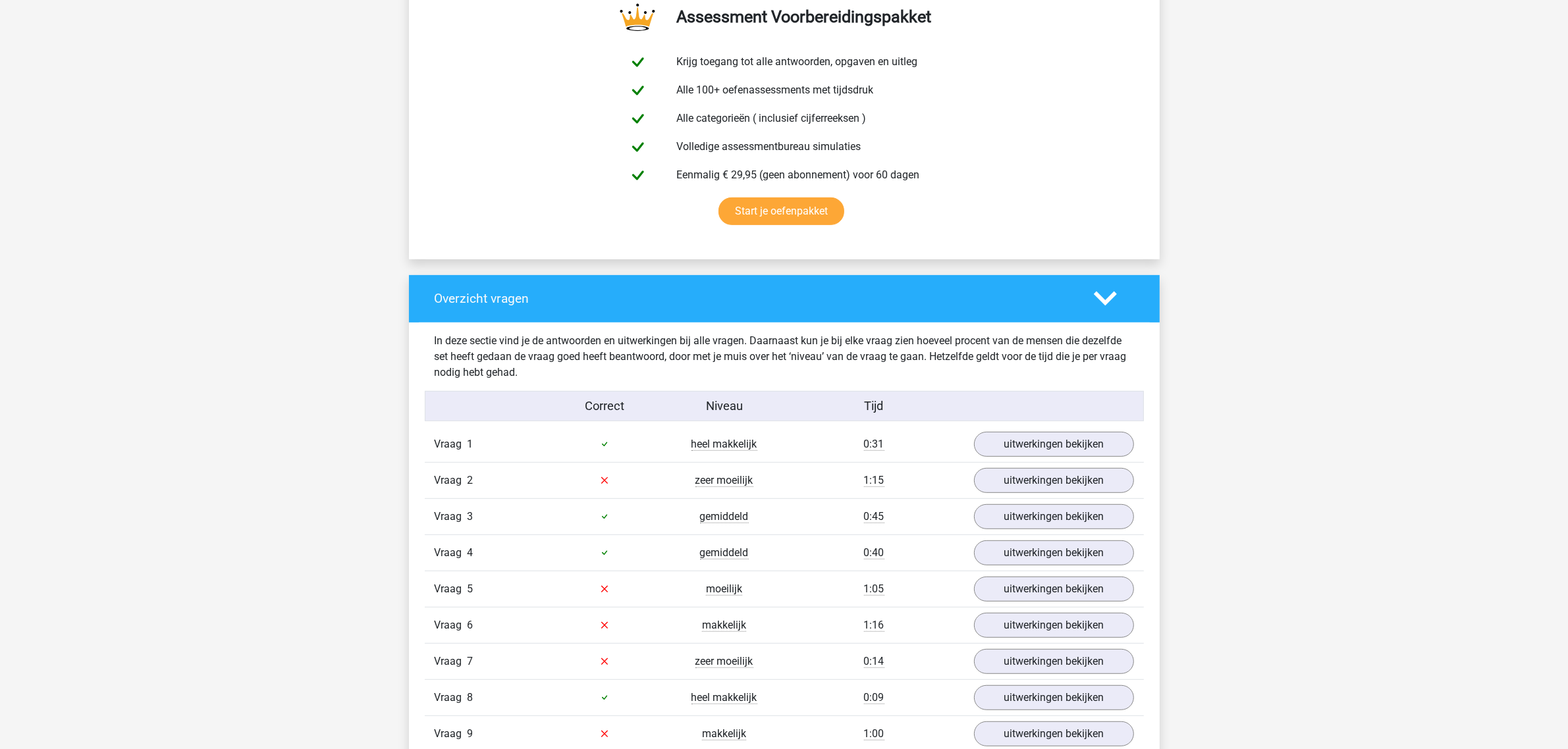
scroll to position [741, 0]
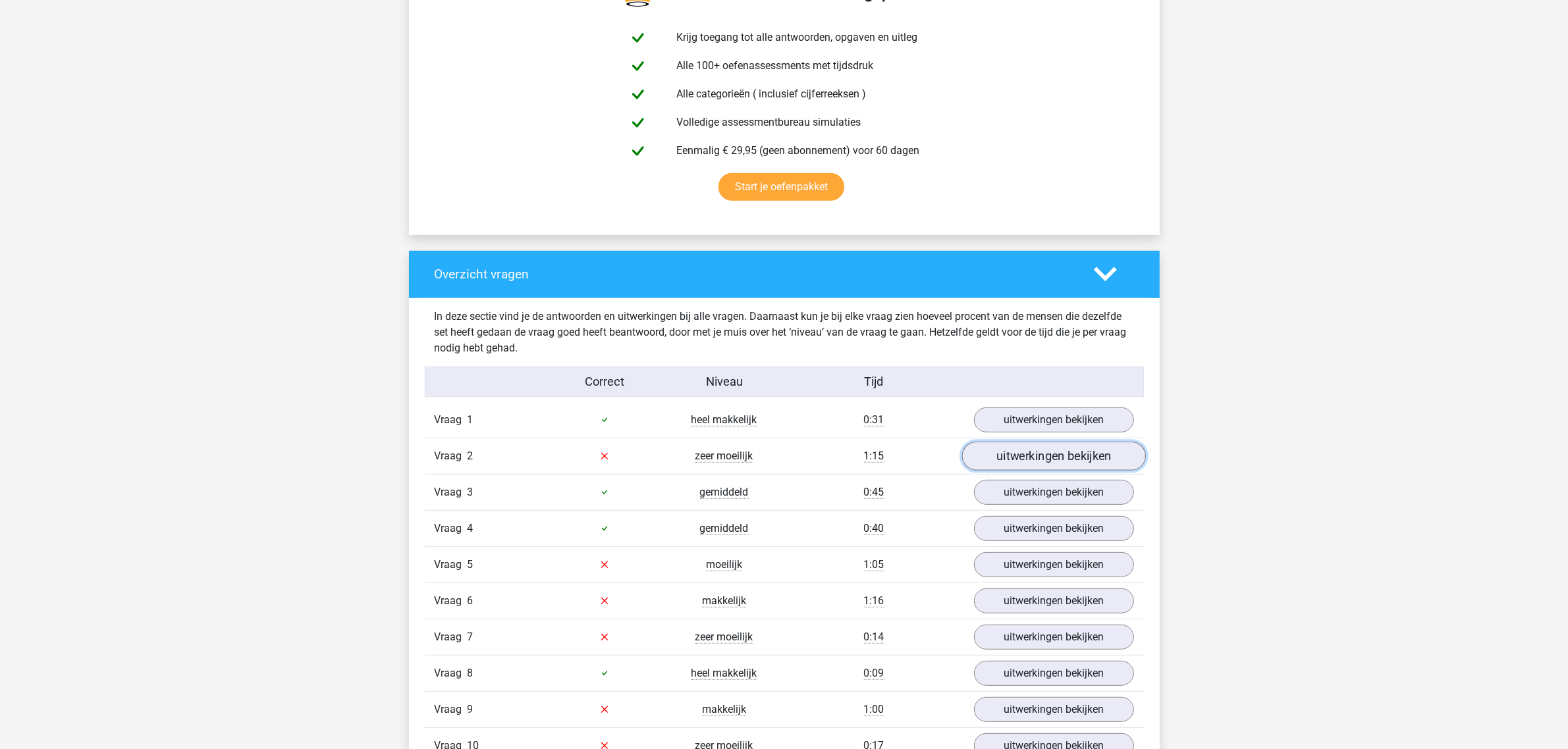
click at [1015, 452] on link "uitwerkingen bekijken" at bounding box center [1052, 456] width 183 height 29
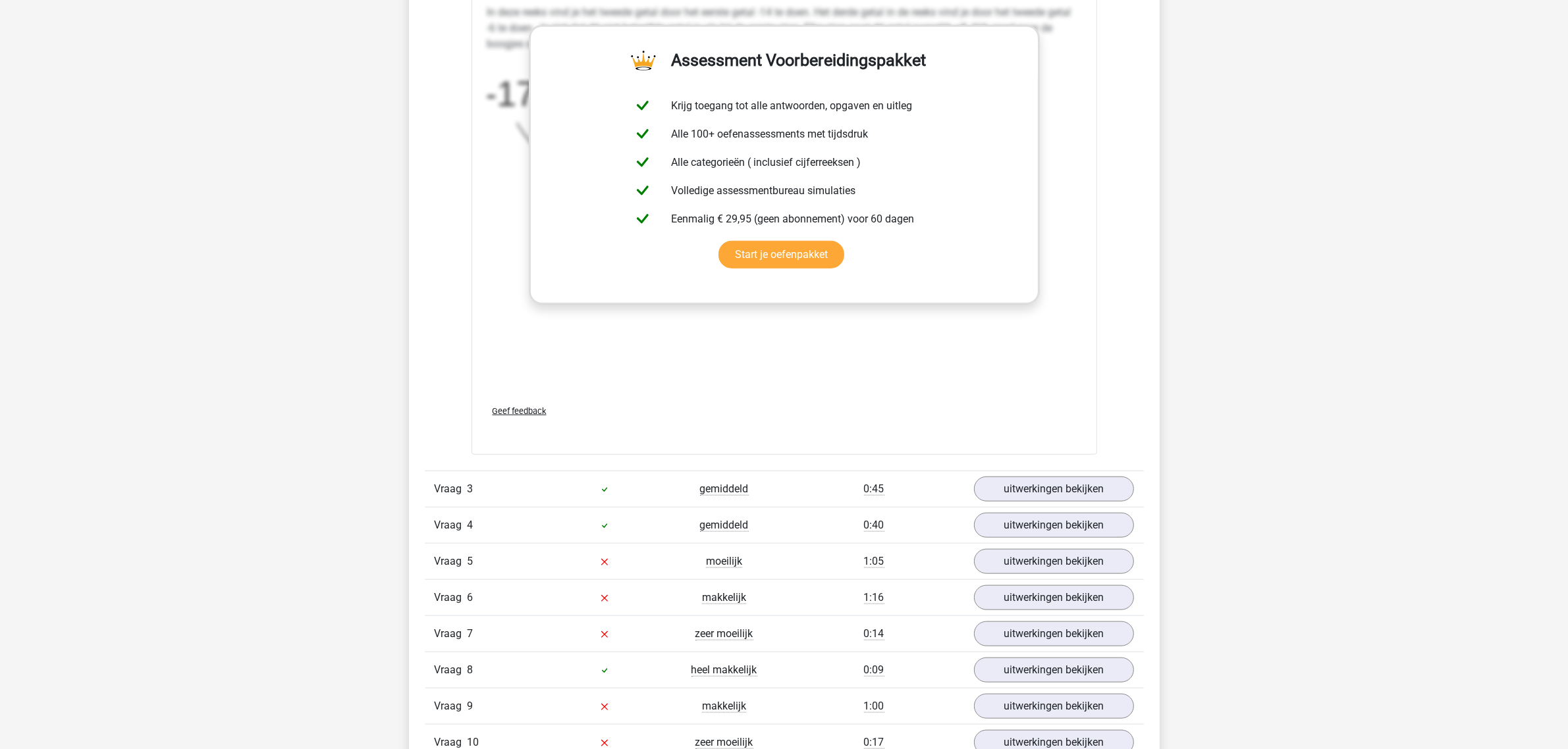
scroll to position [1564, 0]
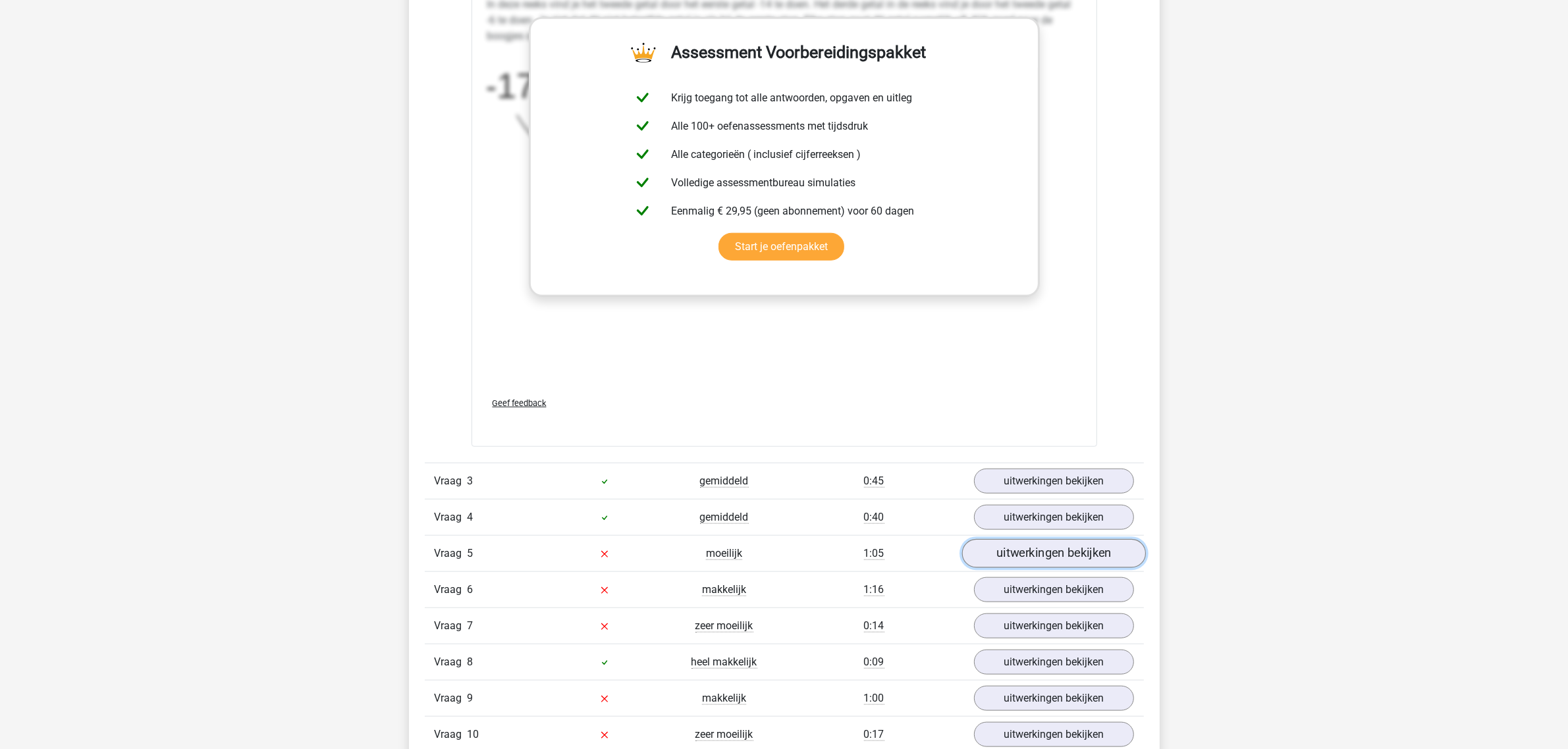
click at [1022, 554] on link "uitwerkingen bekijken" at bounding box center [1052, 554] width 183 height 29
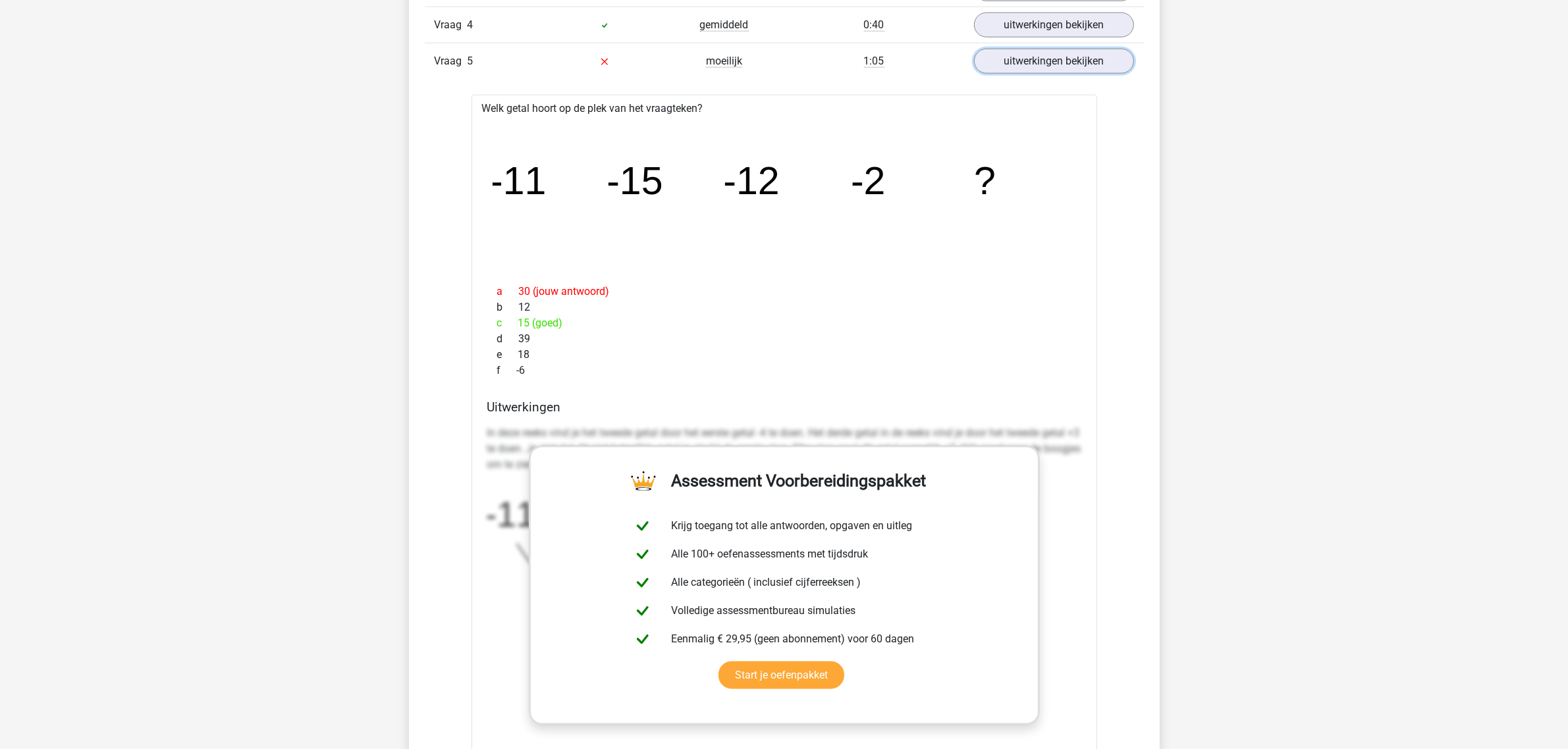
scroll to position [2058, 0]
